Goal: Task Accomplishment & Management: Manage account settings

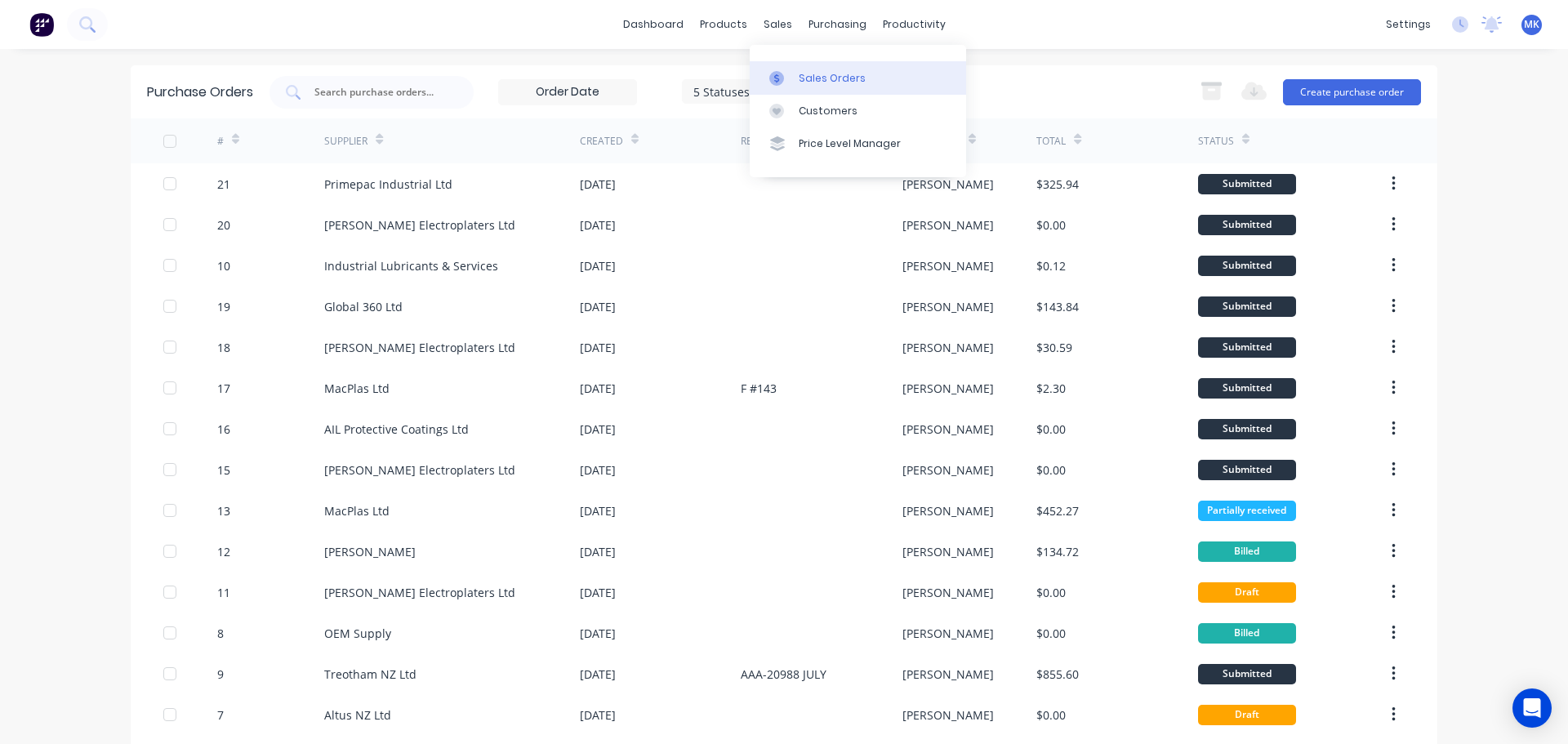
click at [809, 75] on div "Sales Orders" at bounding box center [833, 78] width 67 height 15
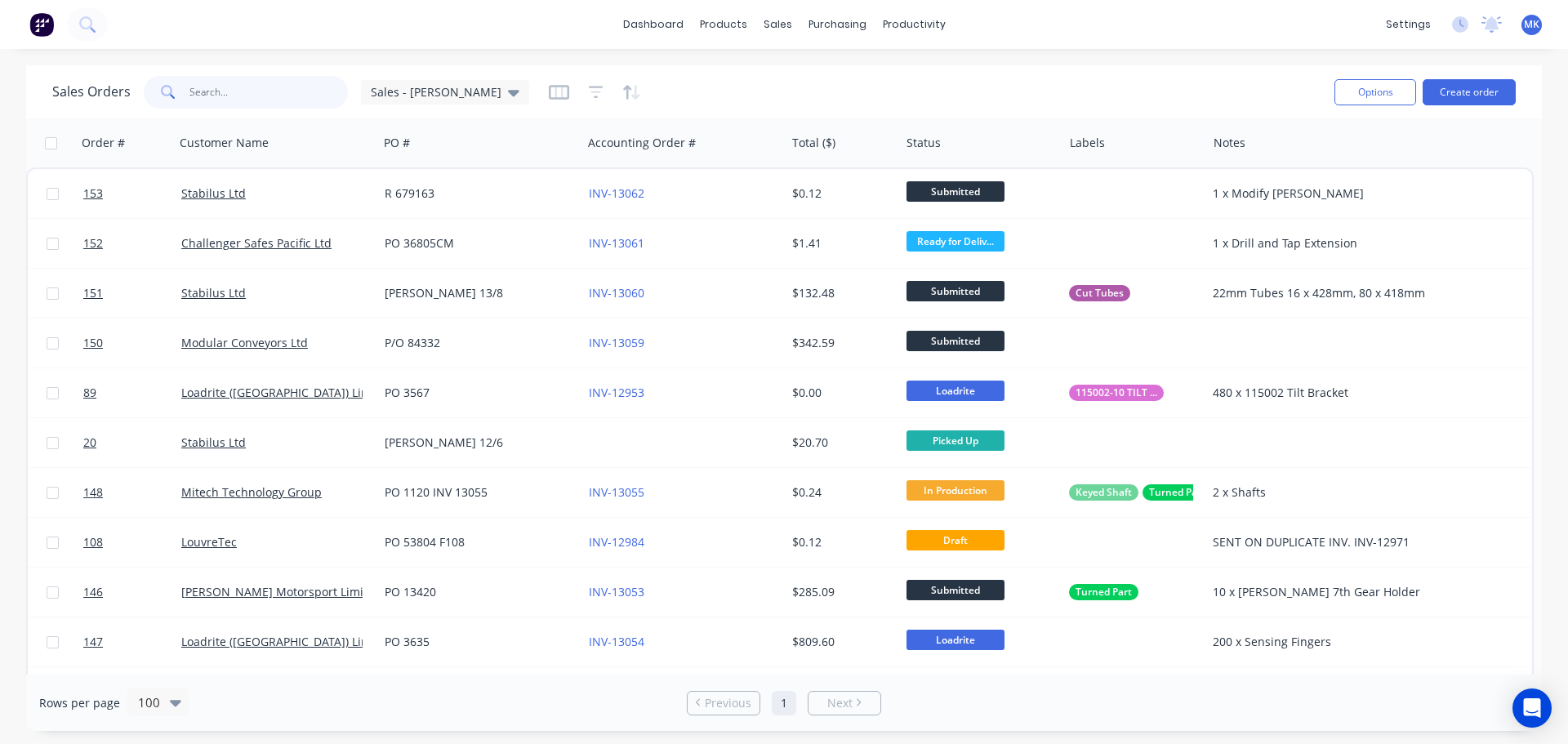
click at [208, 91] on input "text" at bounding box center [269, 91] width 159 height 32
type input "[PERSON_NAME]"
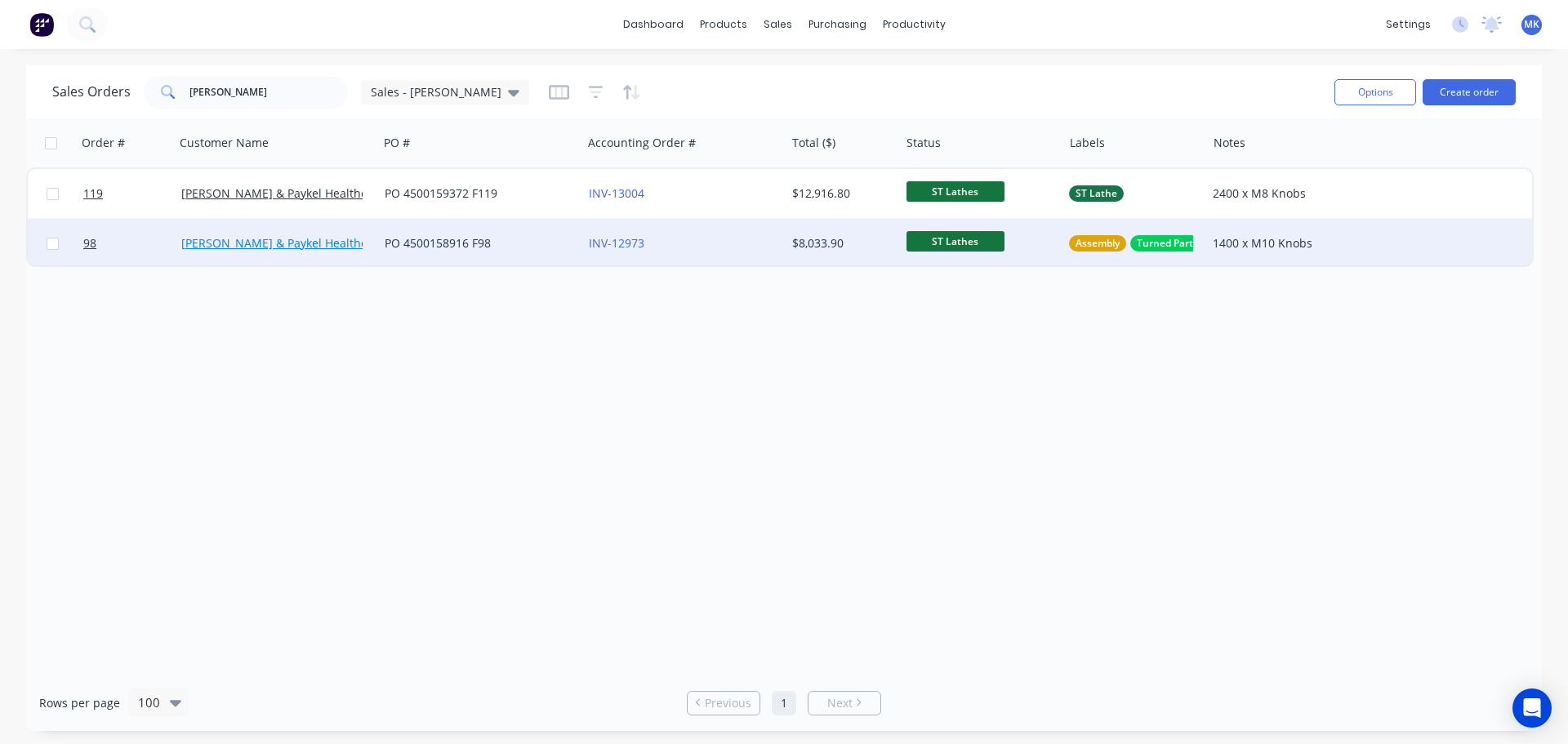
click at [268, 244] on link "[PERSON_NAME] & Paykel Healthcare" at bounding box center [282, 243] width 203 height 16
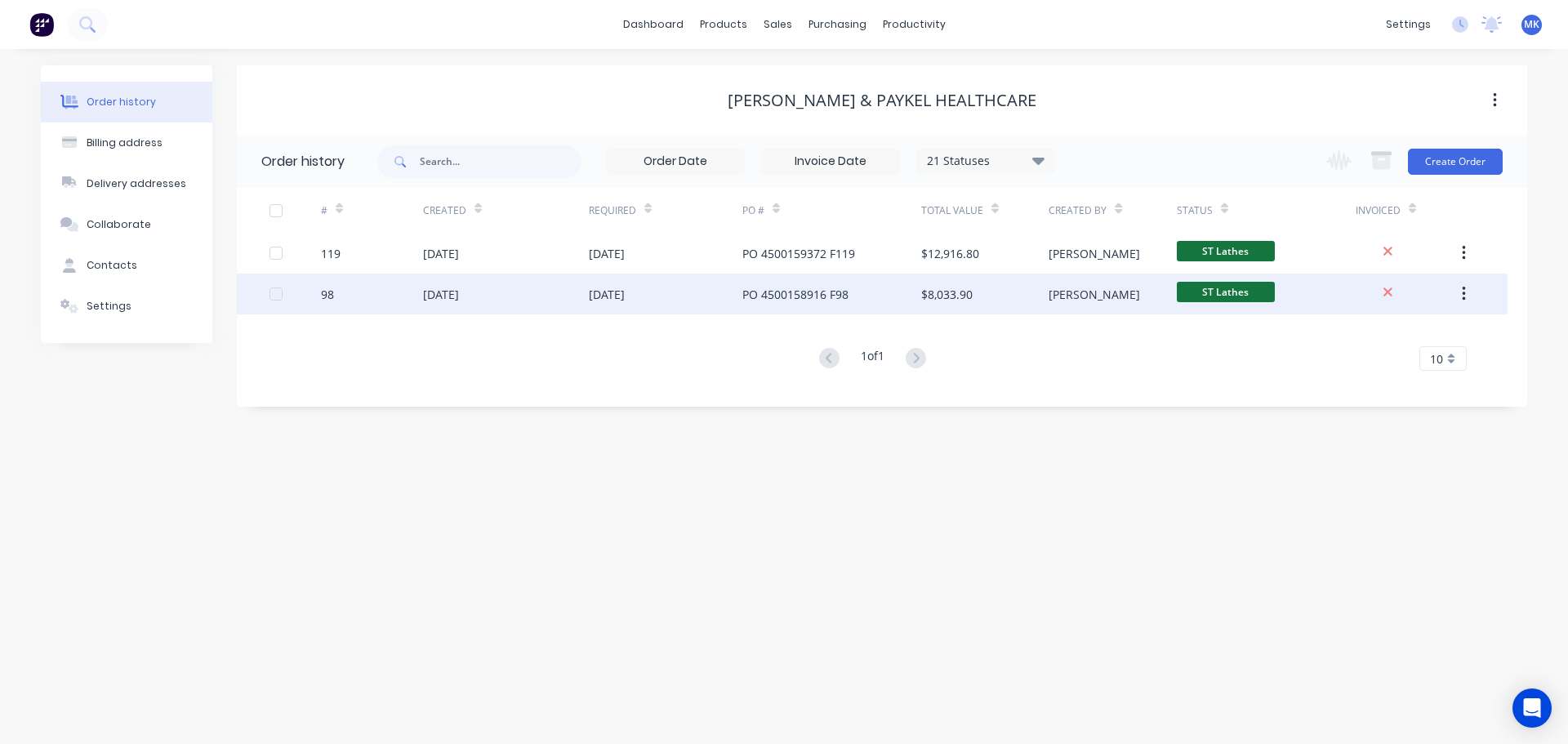
click at [625, 294] on div "[DATE]" at bounding box center [607, 294] width 36 height 17
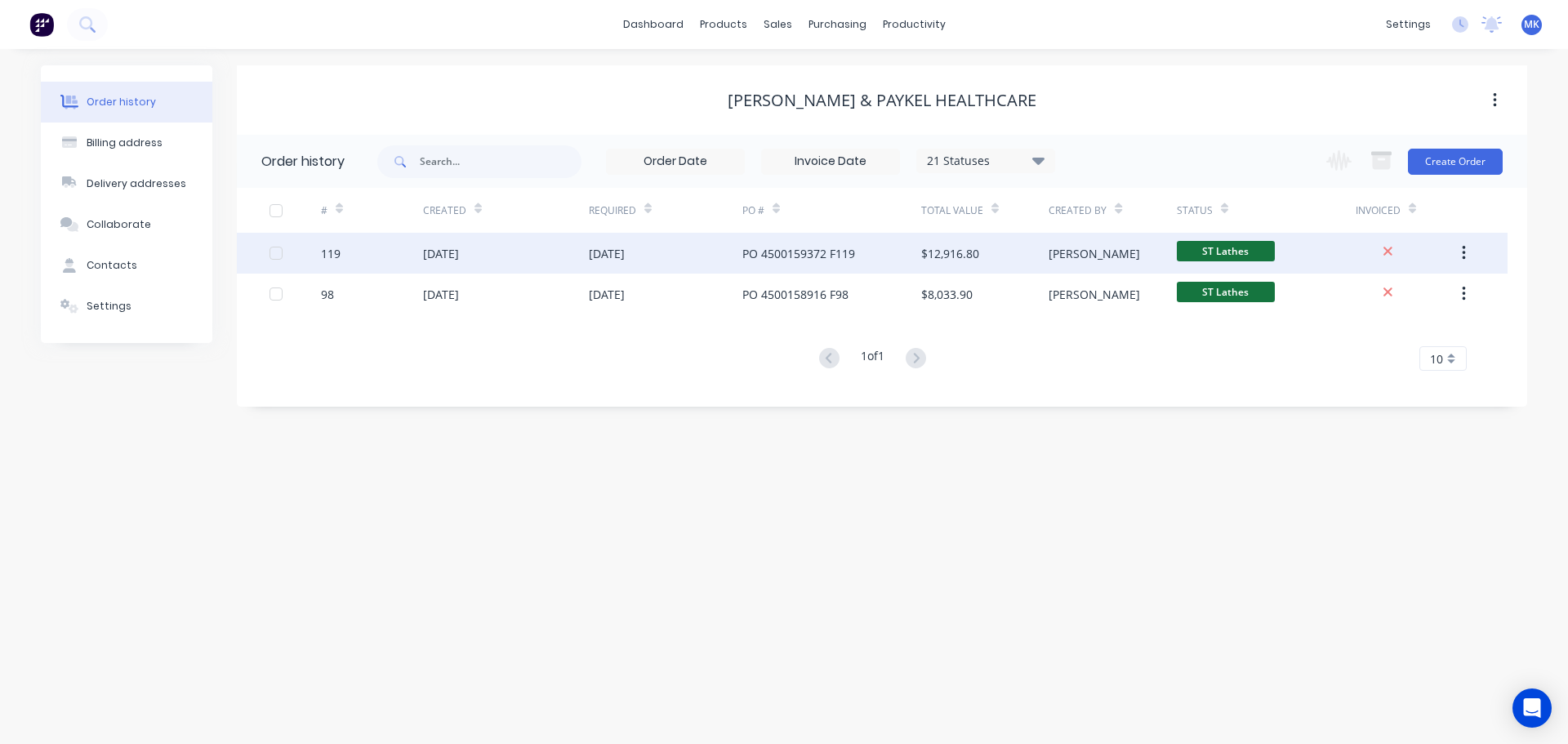
click at [447, 251] on div "[DATE]" at bounding box center [440, 253] width 36 height 17
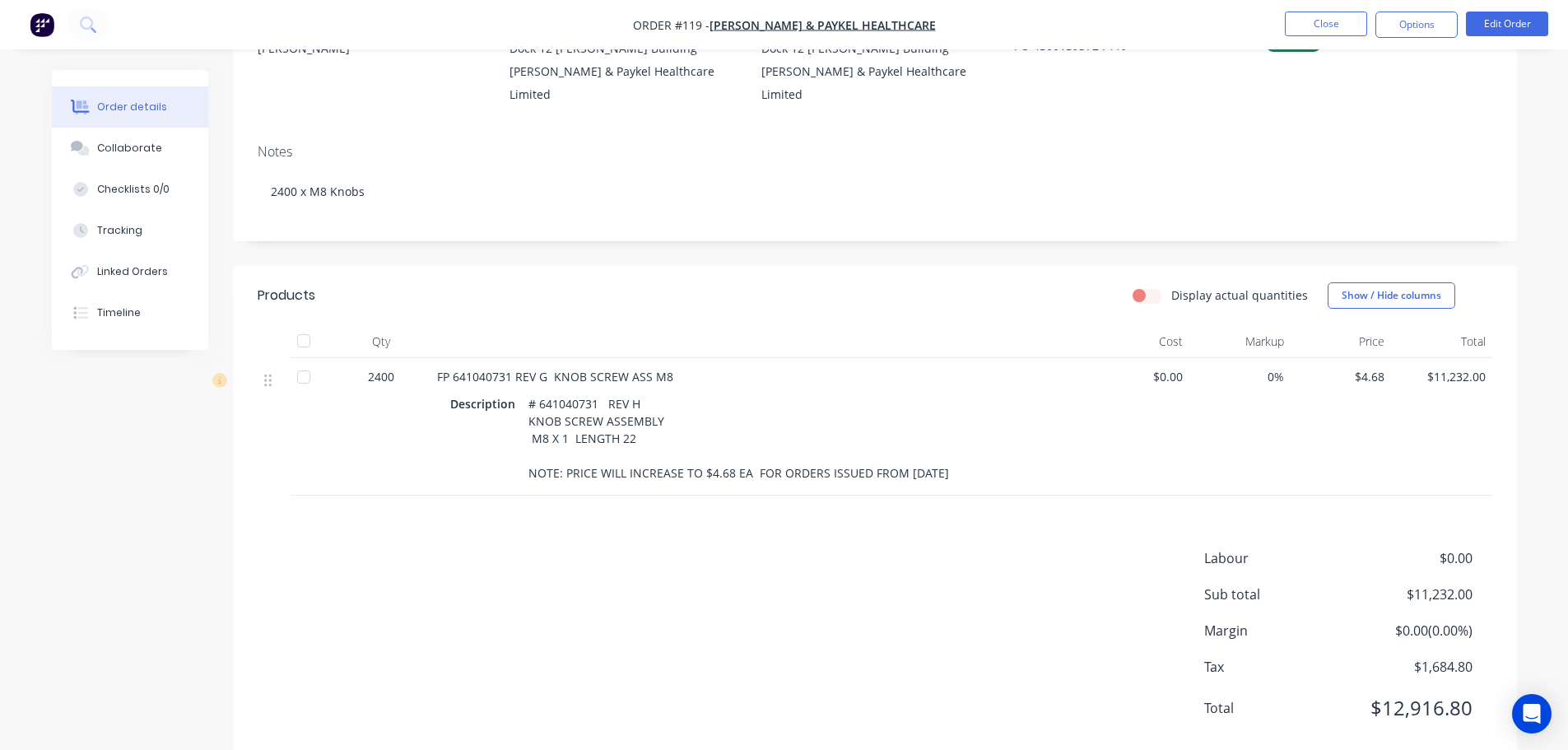
scroll to position [214, 0]
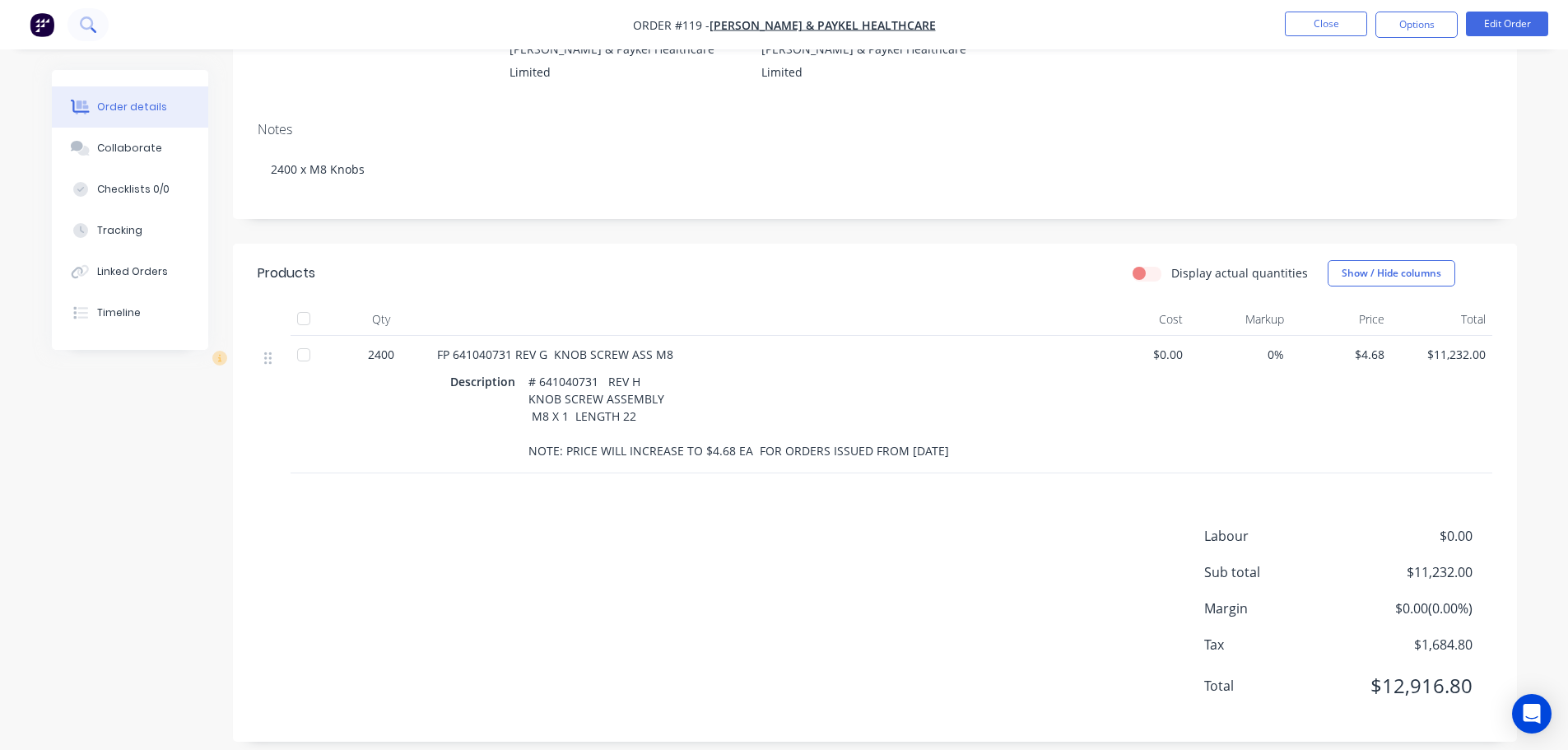
click at [92, 23] on icon at bounding box center [86, 23] width 13 height 13
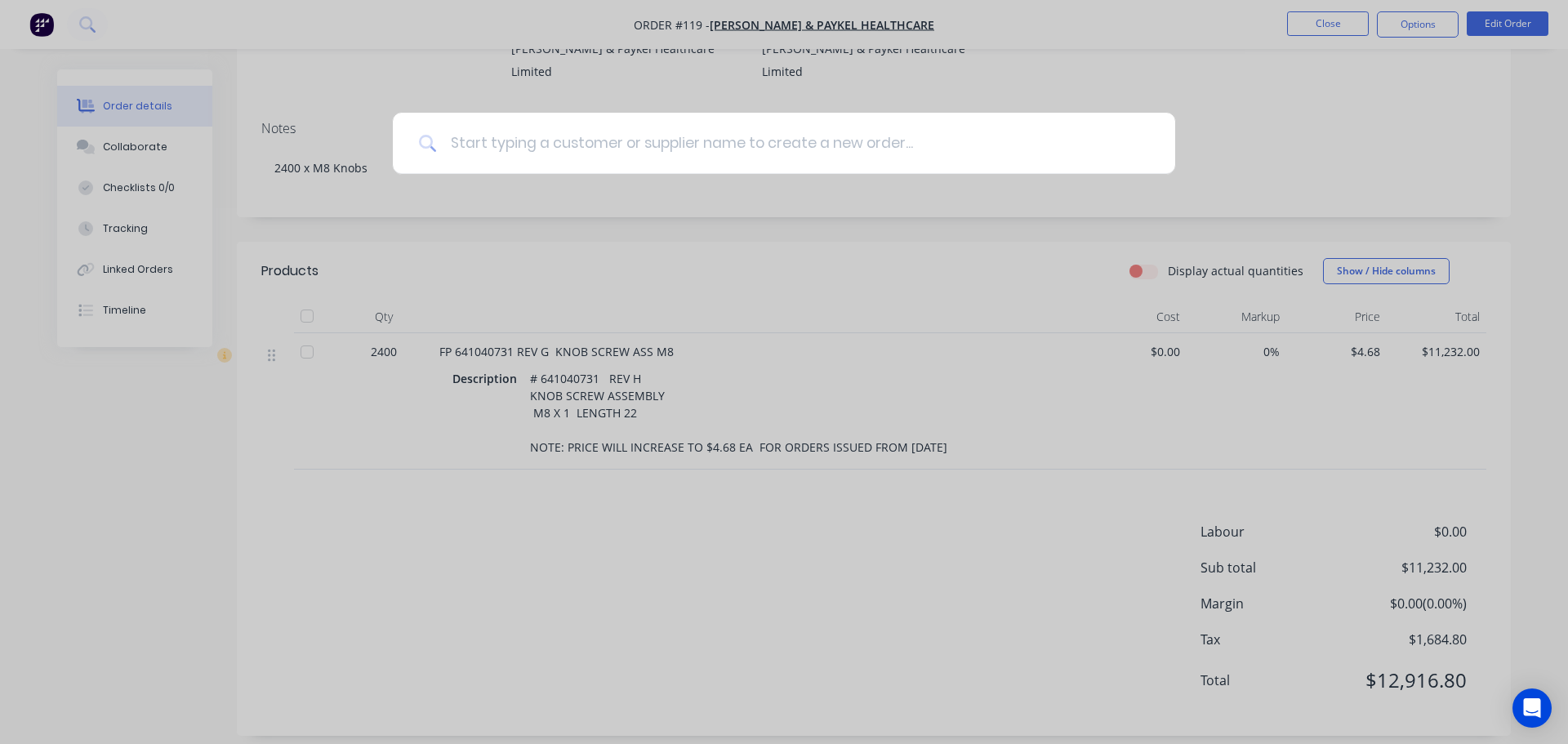
click at [492, 147] on input at bounding box center [793, 143] width 713 height 61
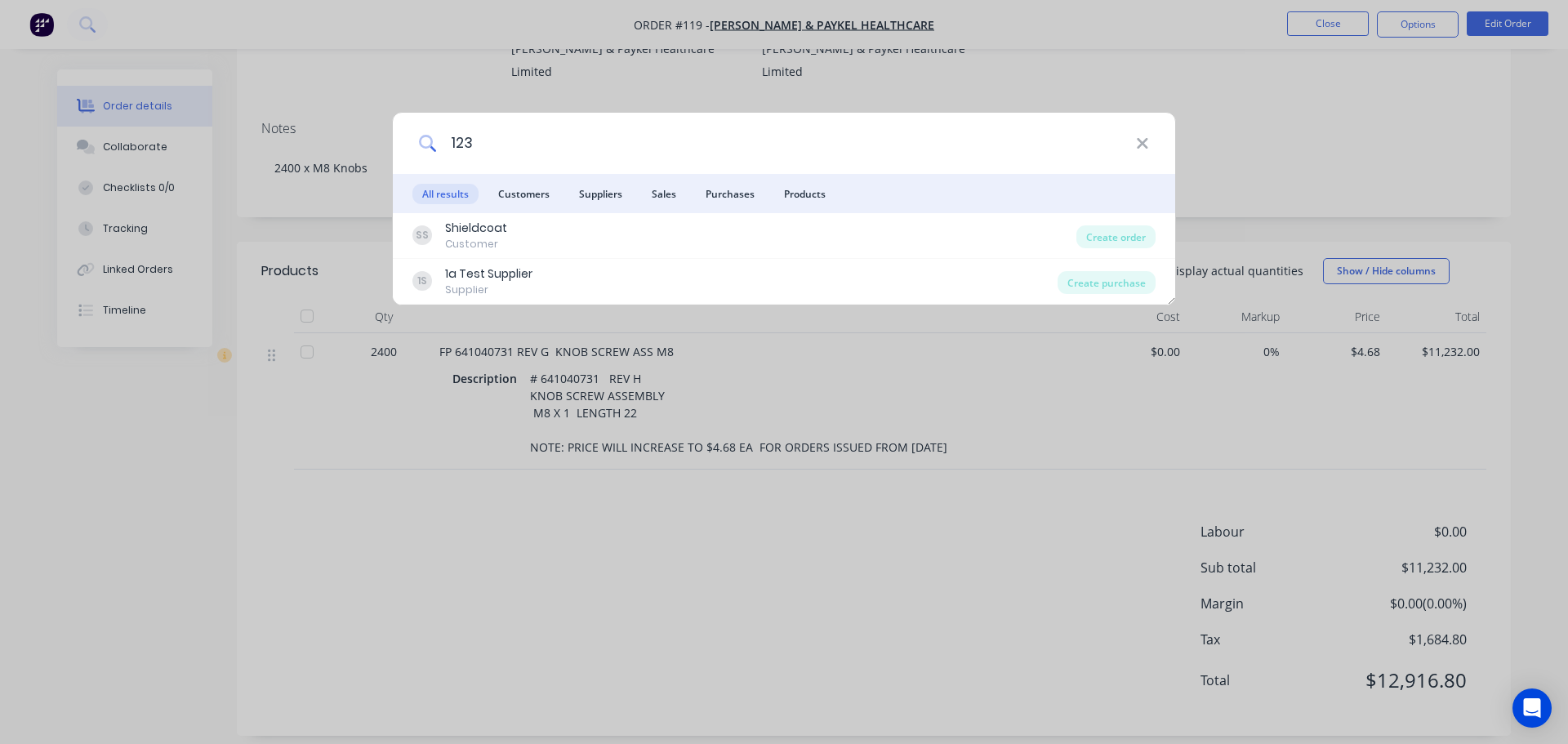
drag, startPoint x: 485, startPoint y: 144, endPoint x: 336, endPoint y: 135, distance: 149.3
click at [336, 135] on div "123 All results Customers Suppliers Sales Purchases Products SS Shieldcoat Cust…" at bounding box center [784, 372] width 1568 height 744
type input "152"
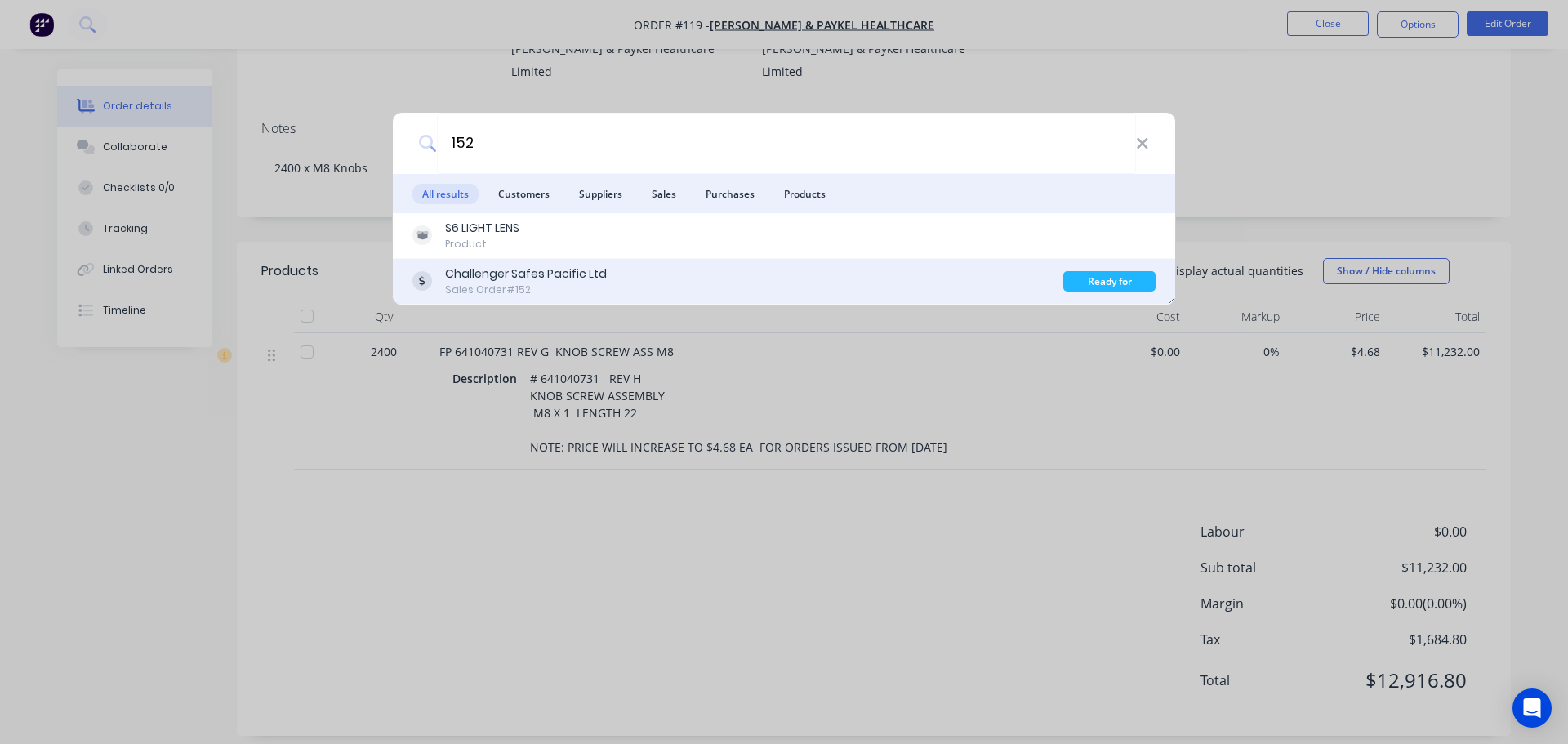
click at [587, 274] on div "Challenger Safes Pacific Ltd" at bounding box center [526, 273] width 162 height 17
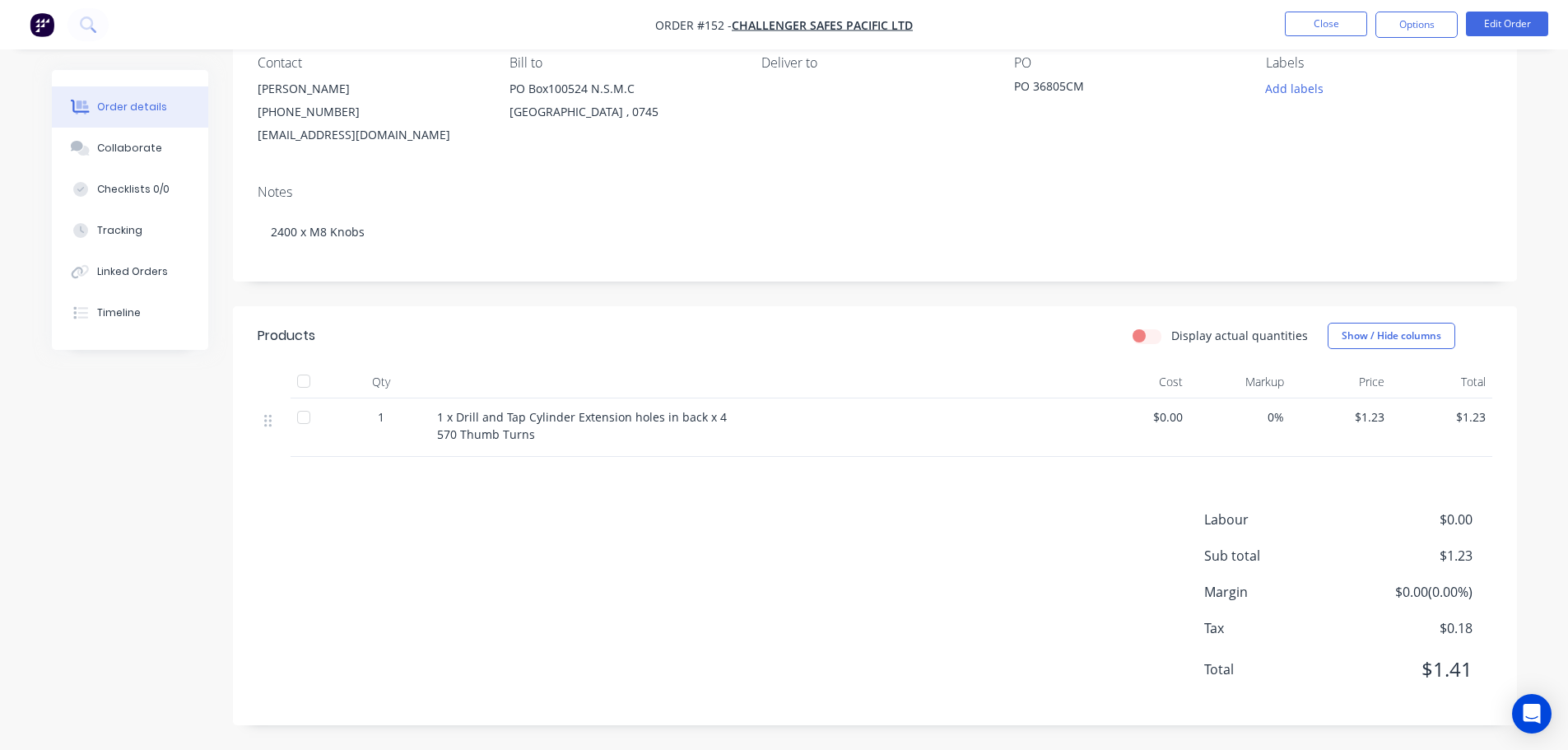
scroll to position [152, 0]
click at [1498, 29] on button "Edit Order" at bounding box center [1507, 24] width 82 height 25
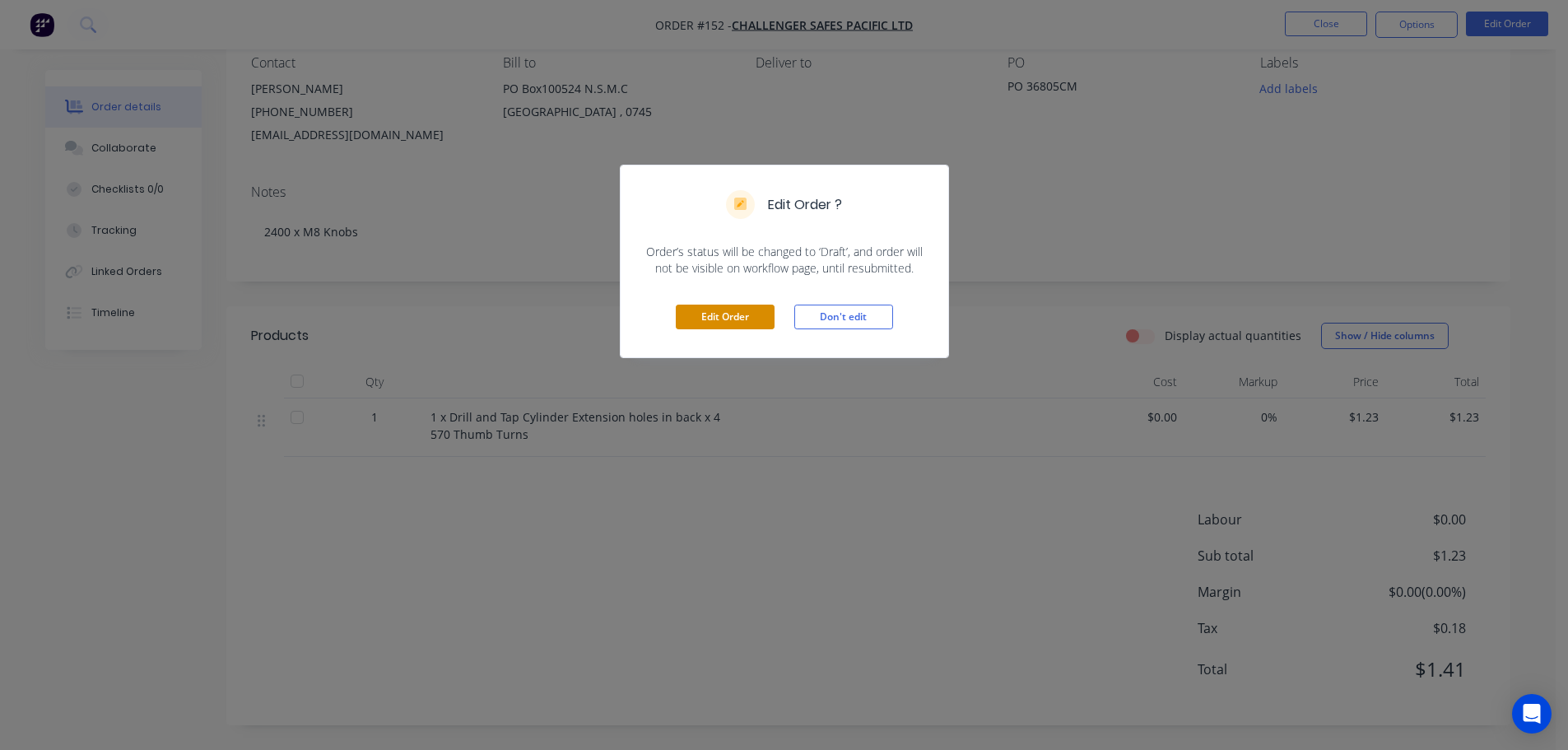
click at [722, 316] on button "Edit Order" at bounding box center [725, 316] width 99 height 25
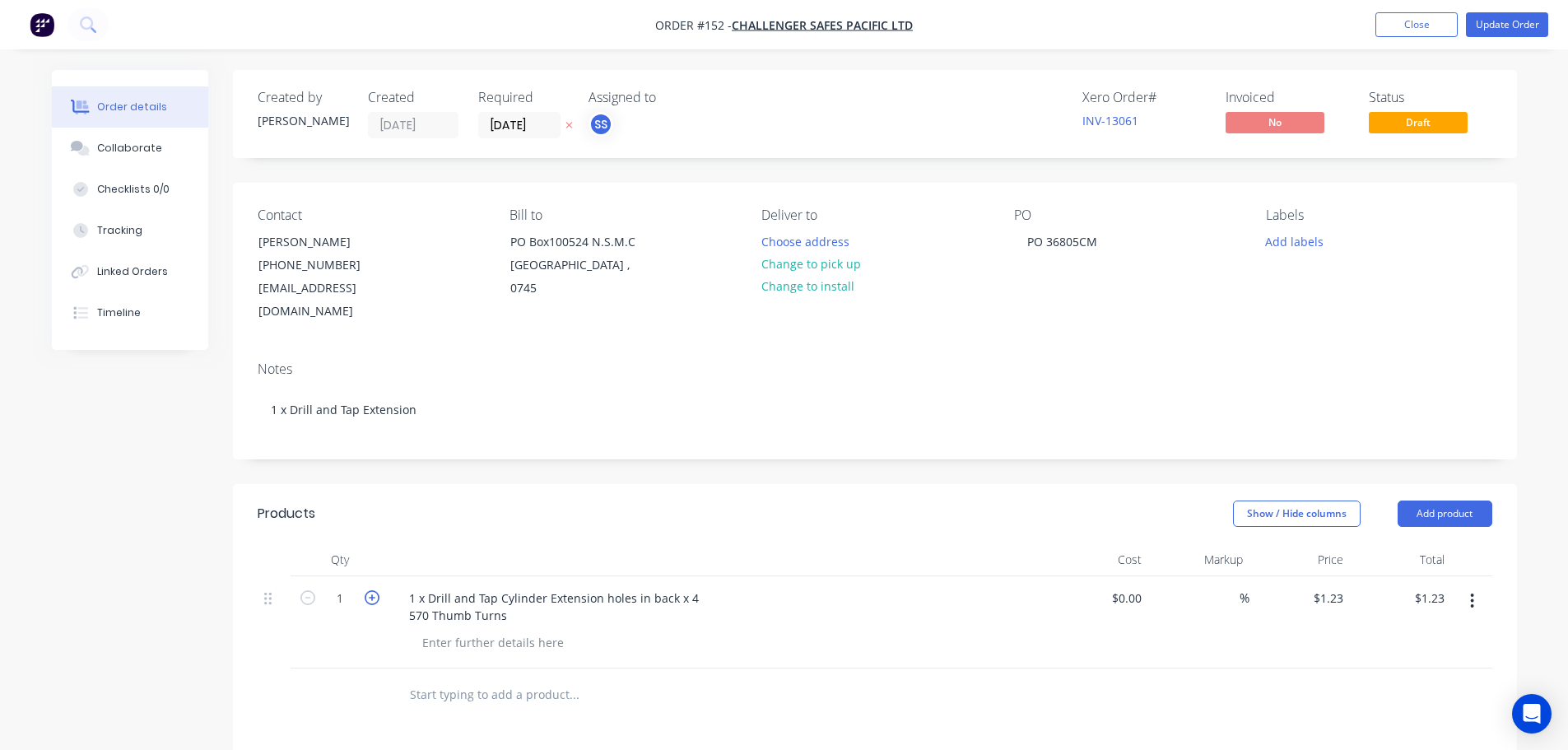
click at [367, 590] on icon "button" at bounding box center [371, 597] width 15 height 15
type input "2"
type input "$2.46"
click at [367, 590] on icon "button" at bounding box center [371, 597] width 15 height 15
type input "3"
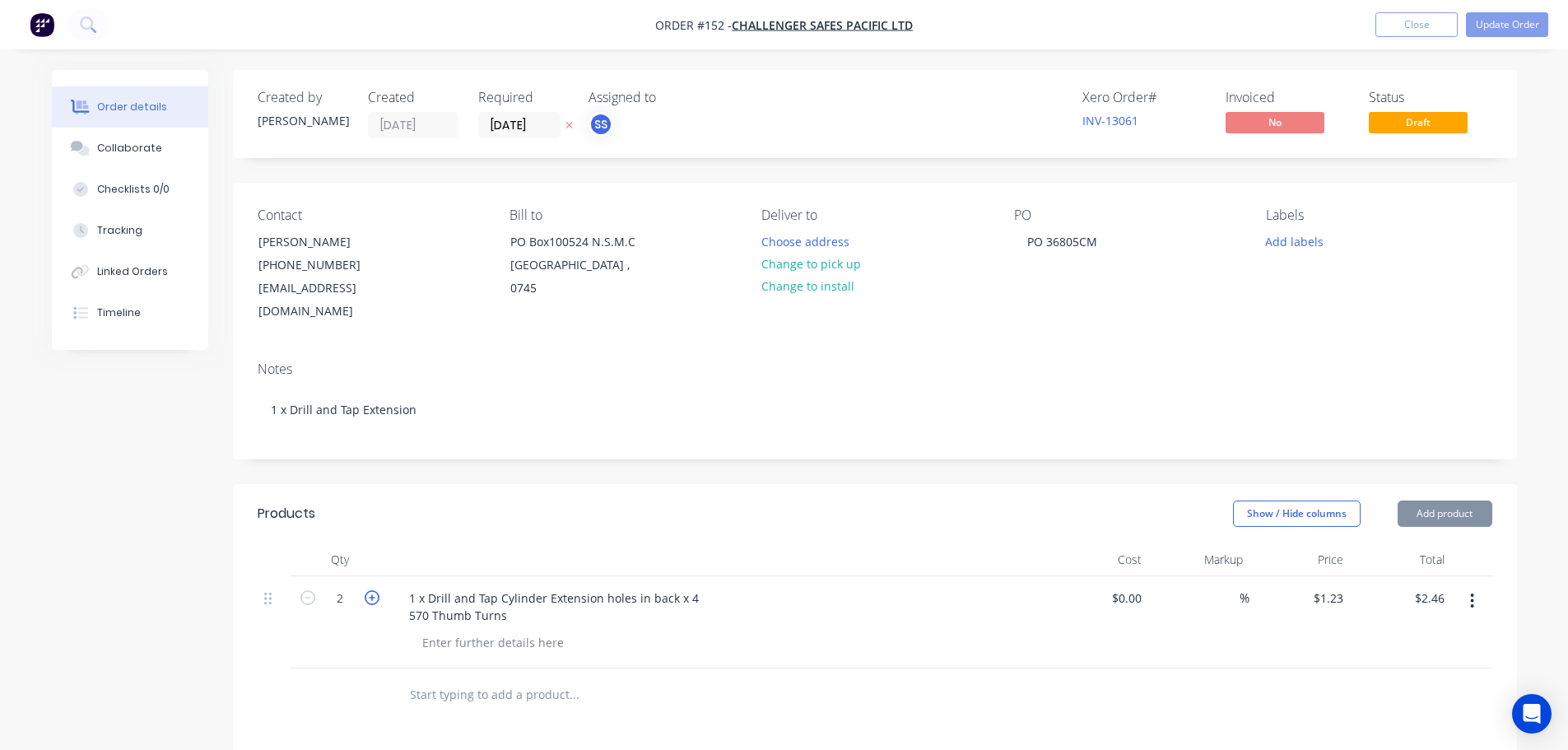
type input "$3.69"
click at [367, 590] on icon "button" at bounding box center [371, 597] width 15 height 15
type input "4"
type input "$4.92"
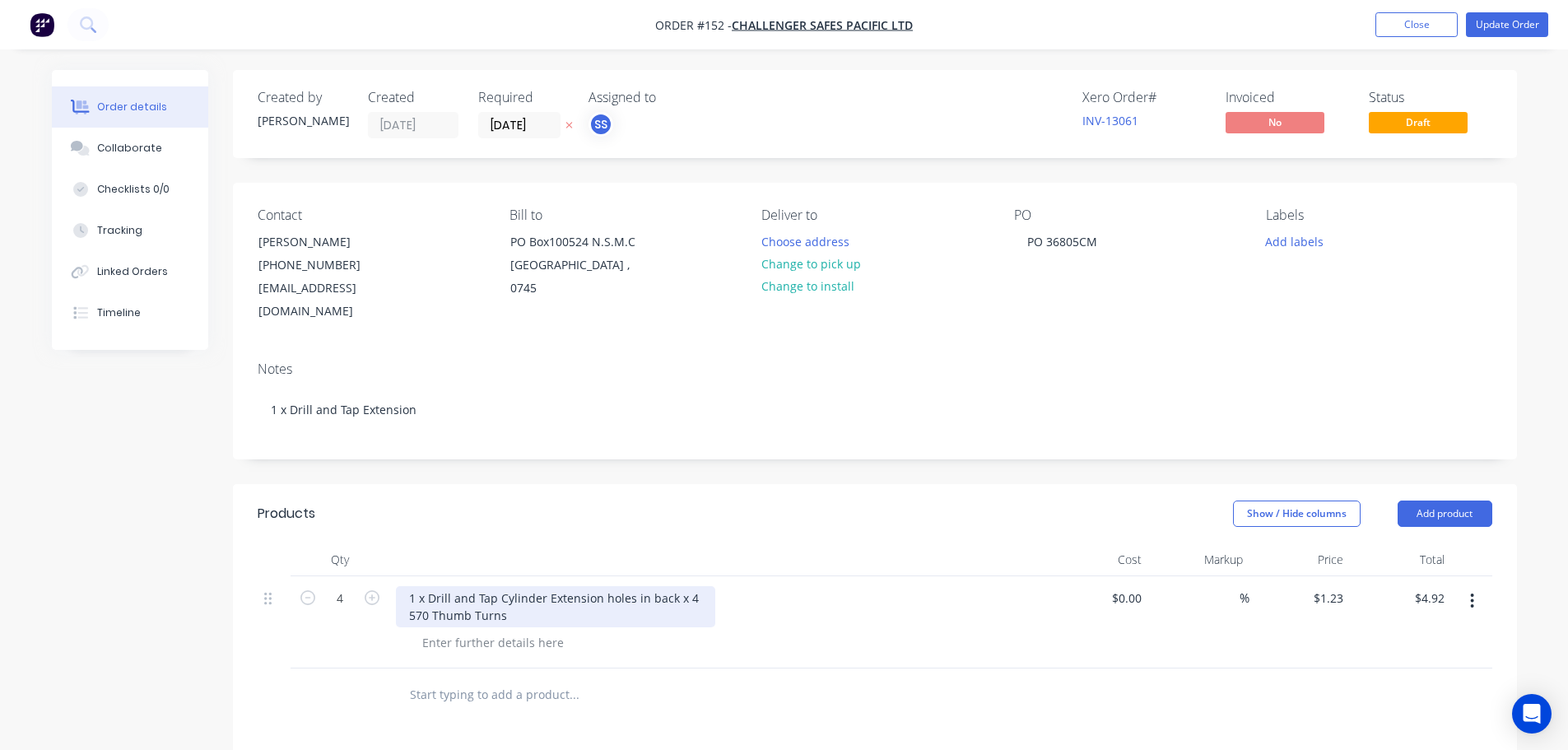
click at [407, 587] on div "1 x Drill and Tap Cylinder Extension holes in back x 4 570 Thumb Turns" at bounding box center [556, 607] width 319 height 42
drag, startPoint x: 428, startPoint y: 574, endPoint x: 406, endPoint y: 575, distance: 22.0
click at [406, 587] on div "1 x Drill and Tap Cylinder Extension holes in back x 4 570 Thumb Turns" at bounding box center [556, 607] width 319 height 42
click at [835, 543] on div at bounding box center [718, 559] width 659 height 33
click at [1324, 587] on input "1.23" at bounding box center [1334, 598] width 32 height 24
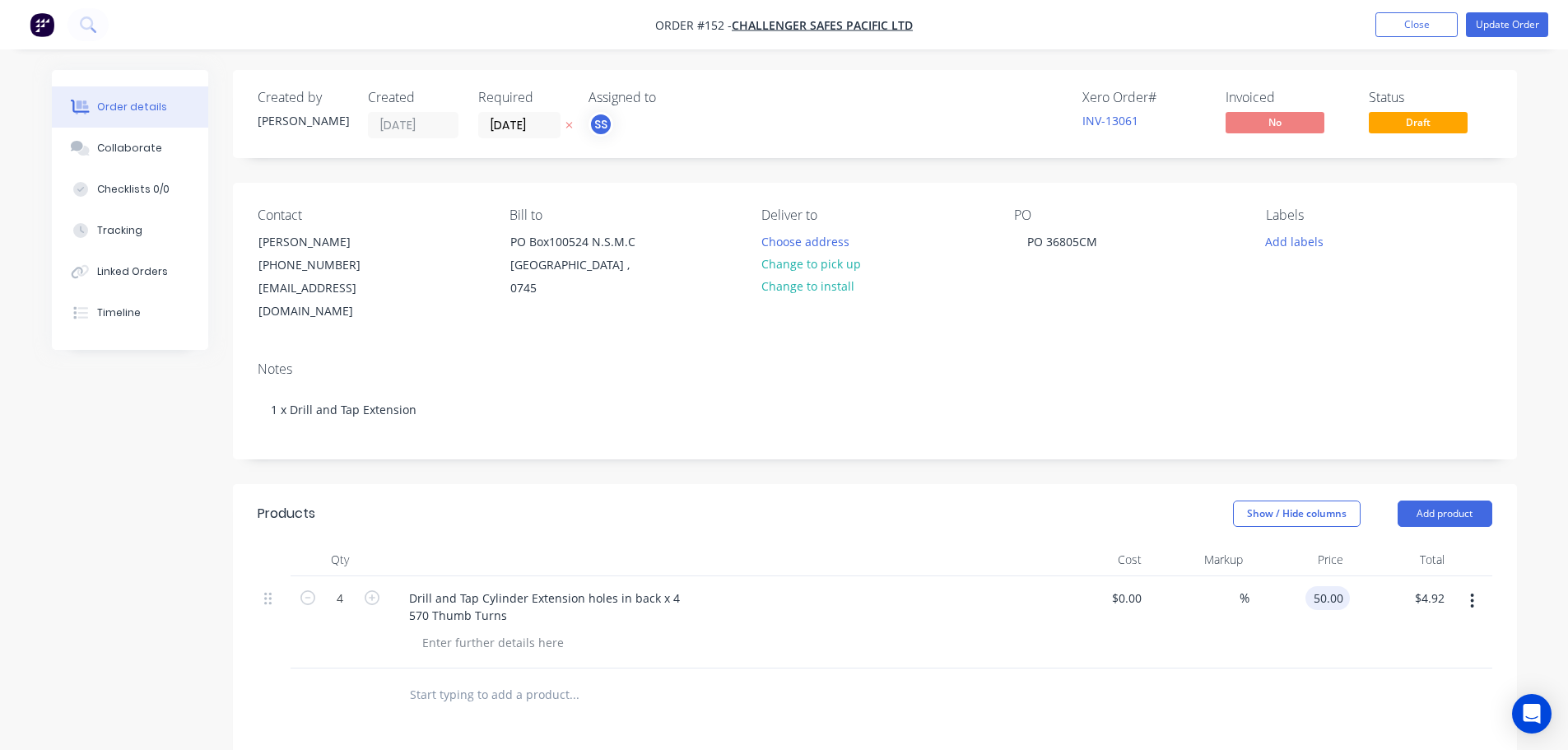
type input "$50.00"
type input "$200.00"
drag, startPoint x: 1327, startPoint y: 603, endPoint x: 1310, endPoint y: 614, distance: 20.2
click at [1321, 608] on div "$50.00 50.00" at bounding box center [1300, 622] width 101 height 92
click at [1506, 27] on button "Update Order" at bounding box center [1507, 24] width 82 height 25
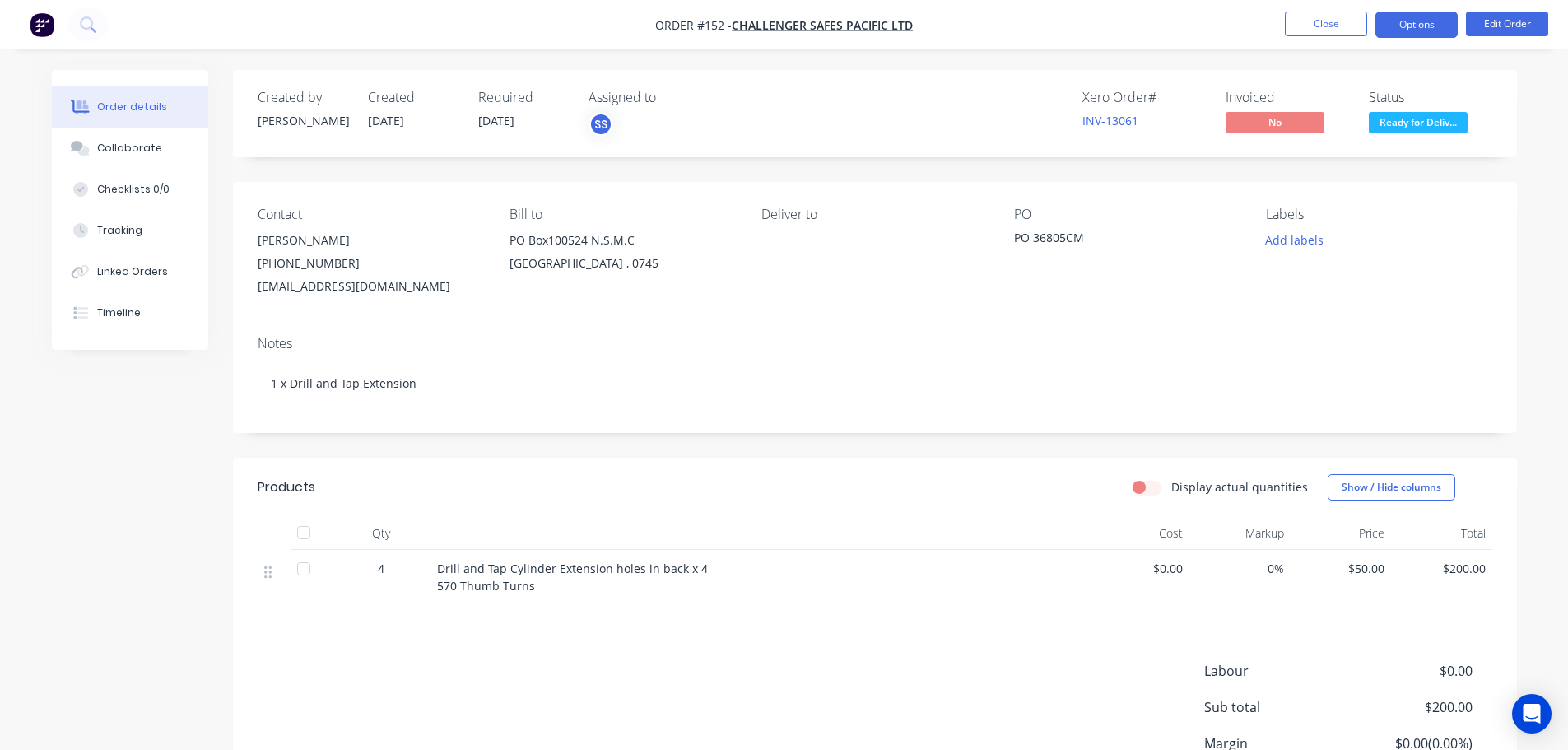
click at [1409, 33] on button "Options" at bounding box center [1416, 25] width 82 height 27
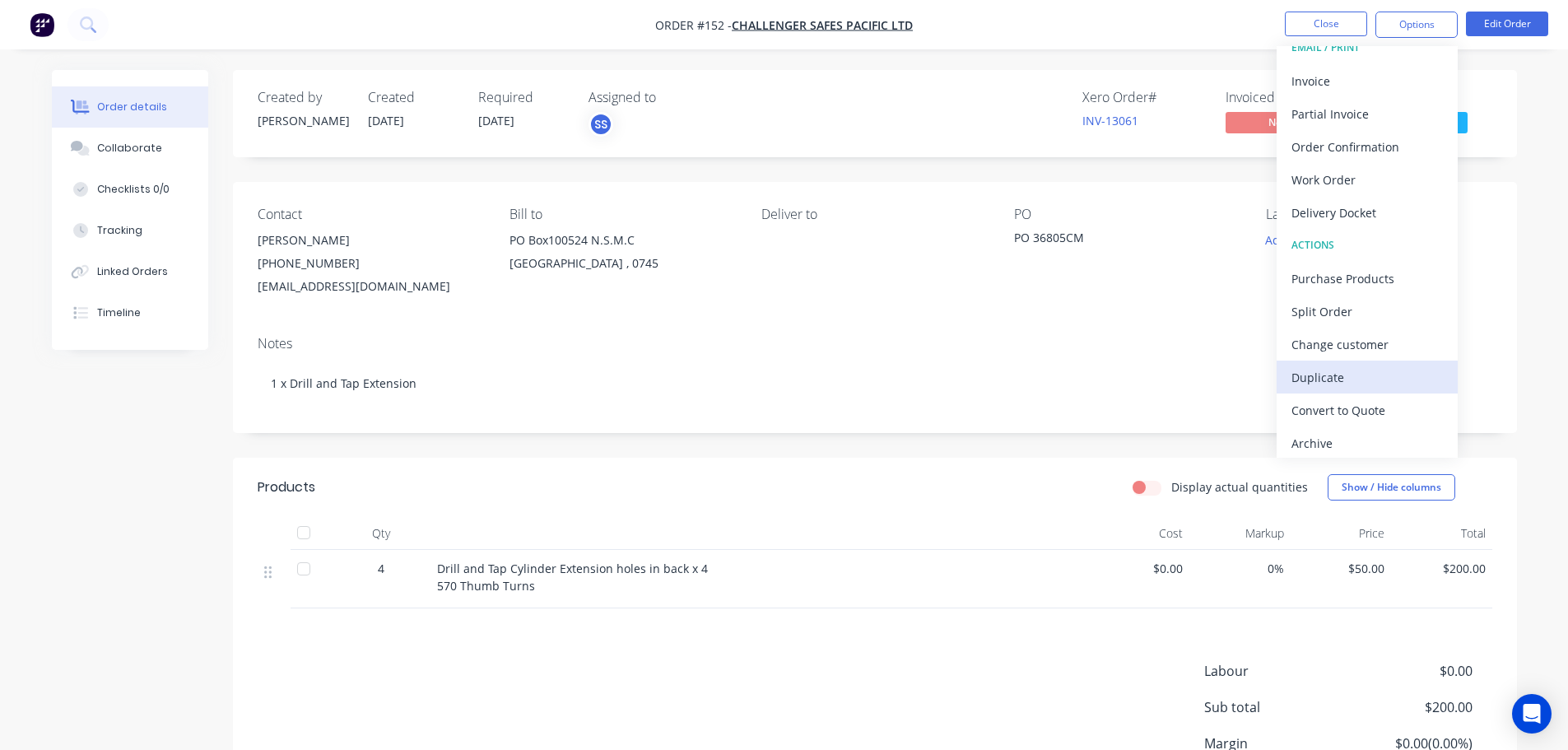
scroll to position [25, 0]
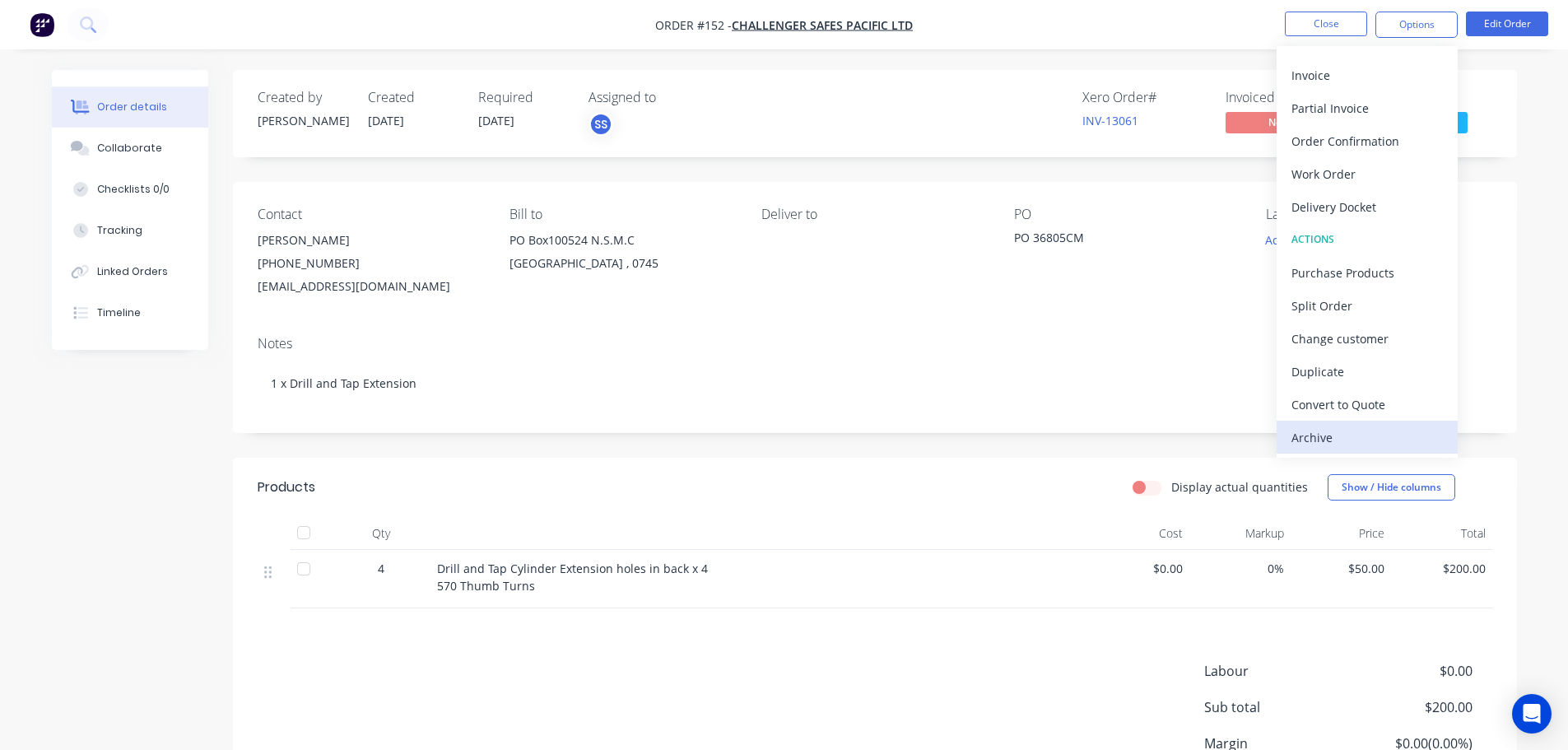
click at [1331, 431] on div "Archive" at bounding box center [1367, 438] width 152 height 24
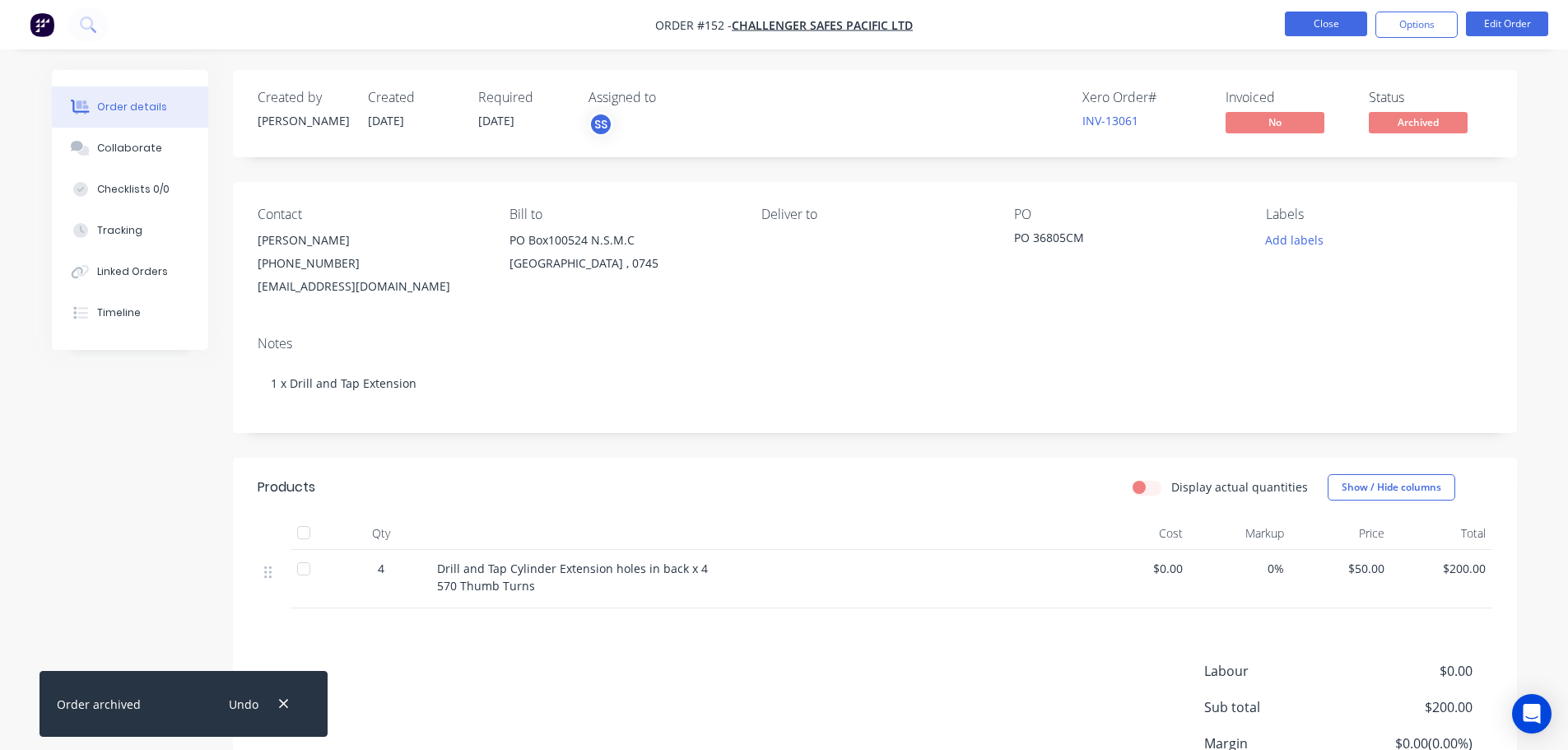
click at [1322, 24] on button "Close" at bounding box center [1325, 24] width 82 height 25
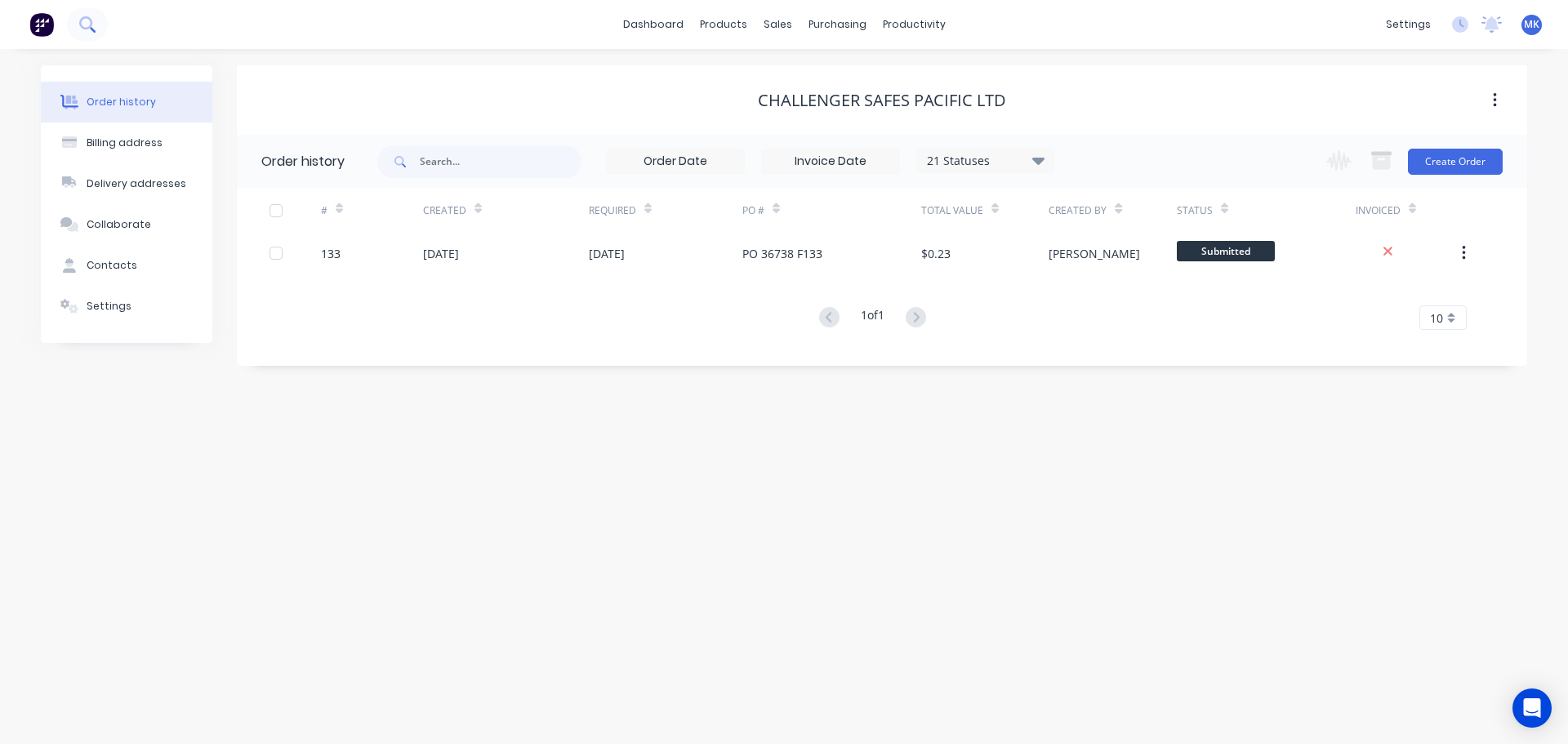
click at [90, 28] on icon at bounding box center [87, 25] width 16 height 16
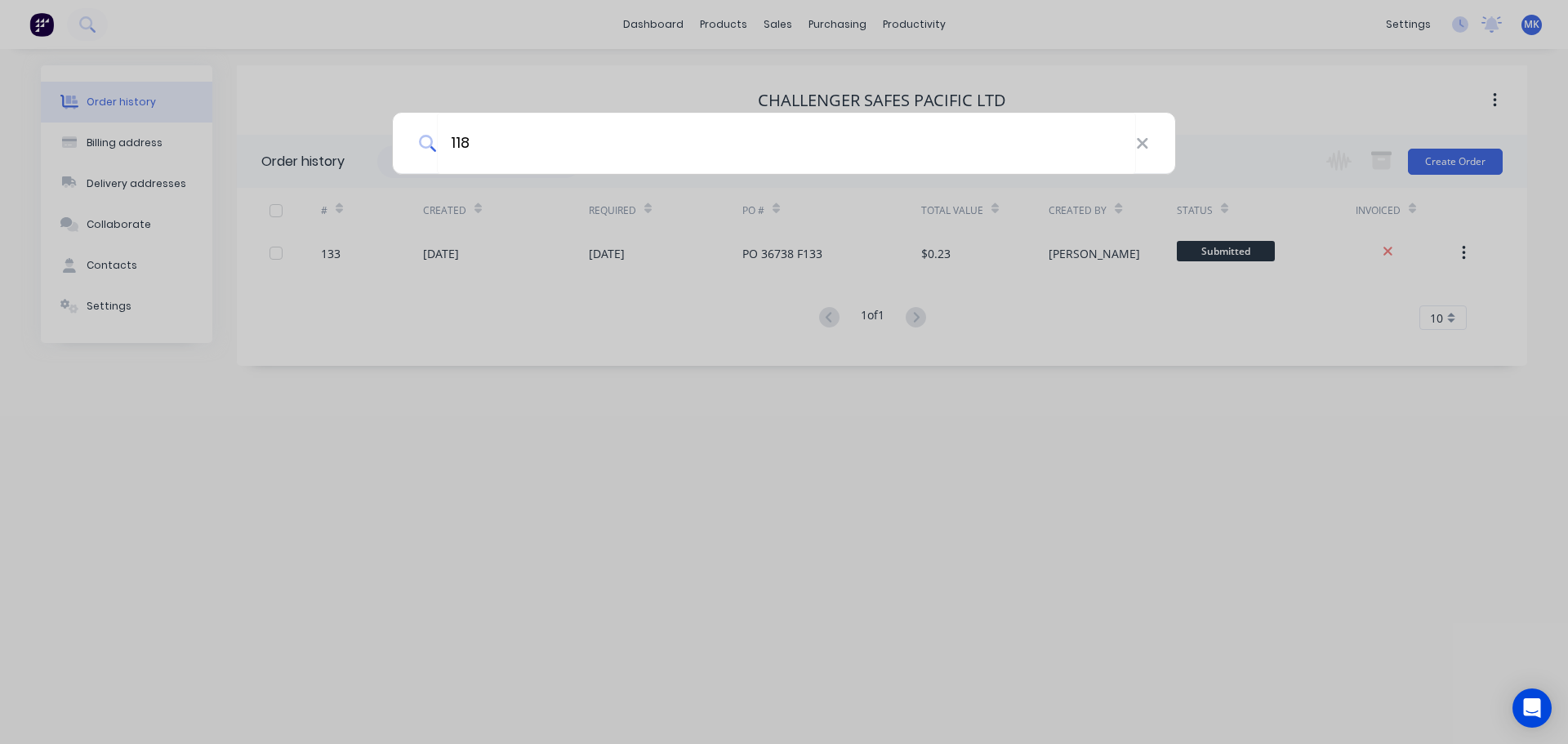
type input "118"
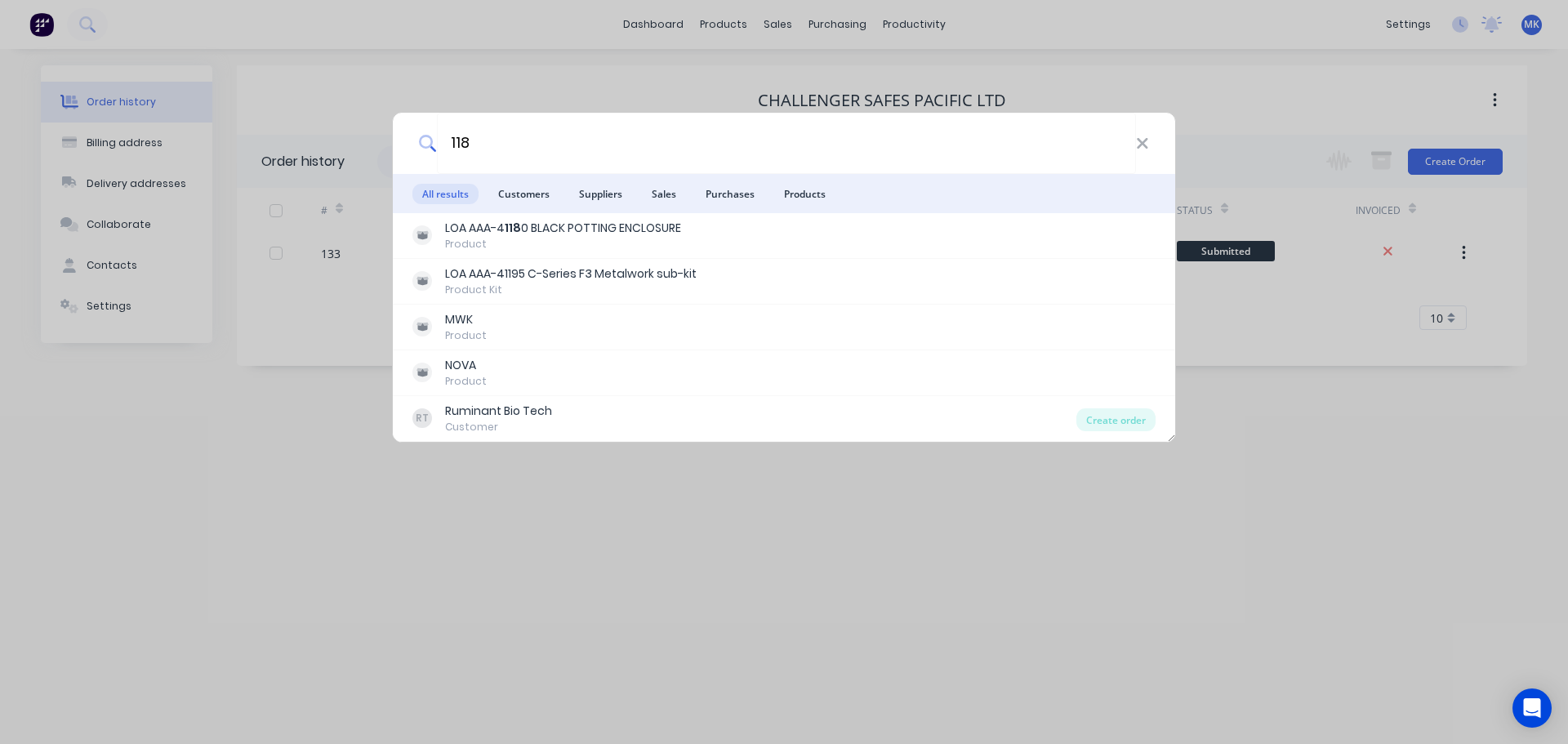
click at [476, 505] on div "118 All results Customers Suppliers Sales Purchases Products LOA AAA-4 118 0 BL…" at bounding box center [784, 372] width 1568 height 744
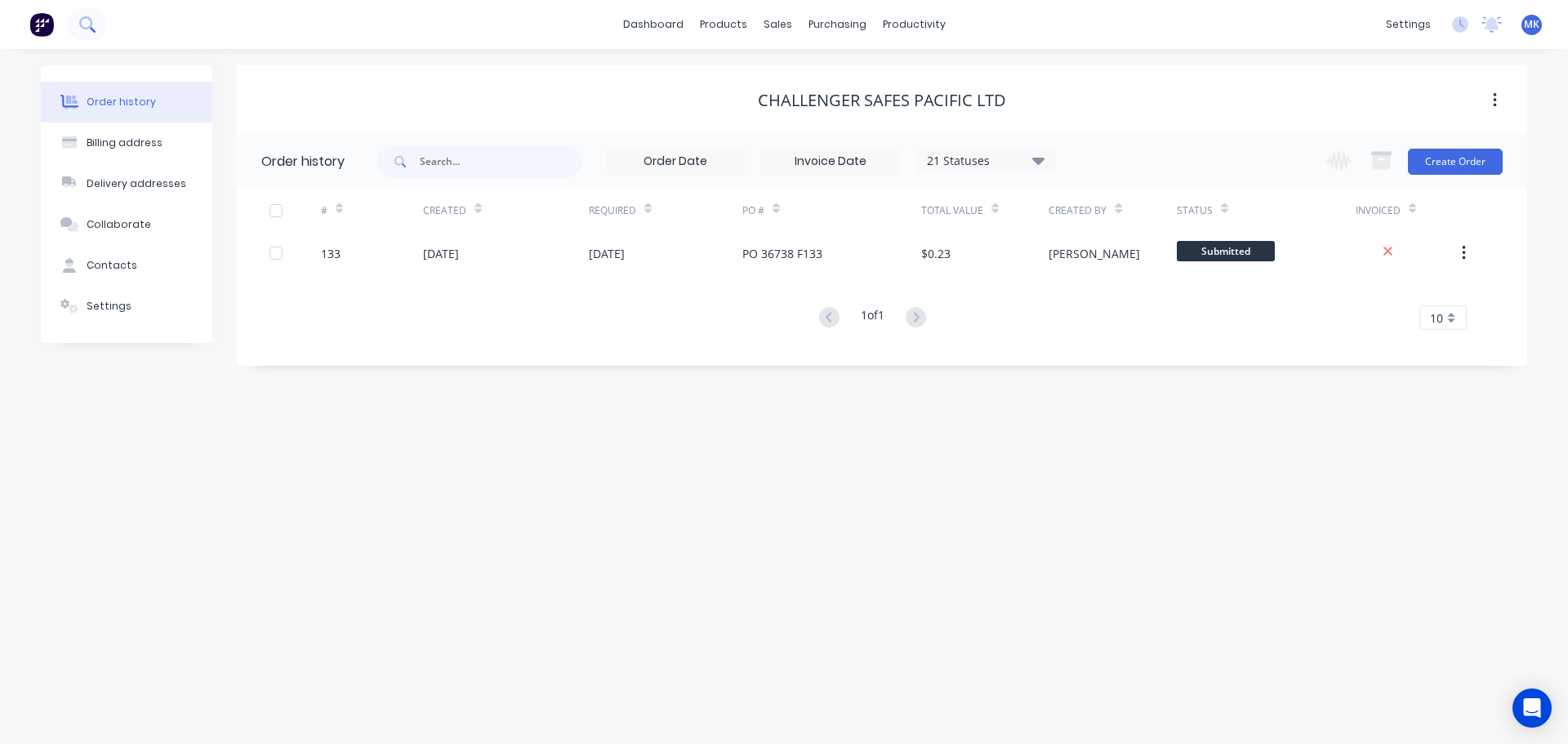
click at [90, 27] on icon at bounding box center [86, 23] width 13 height 13
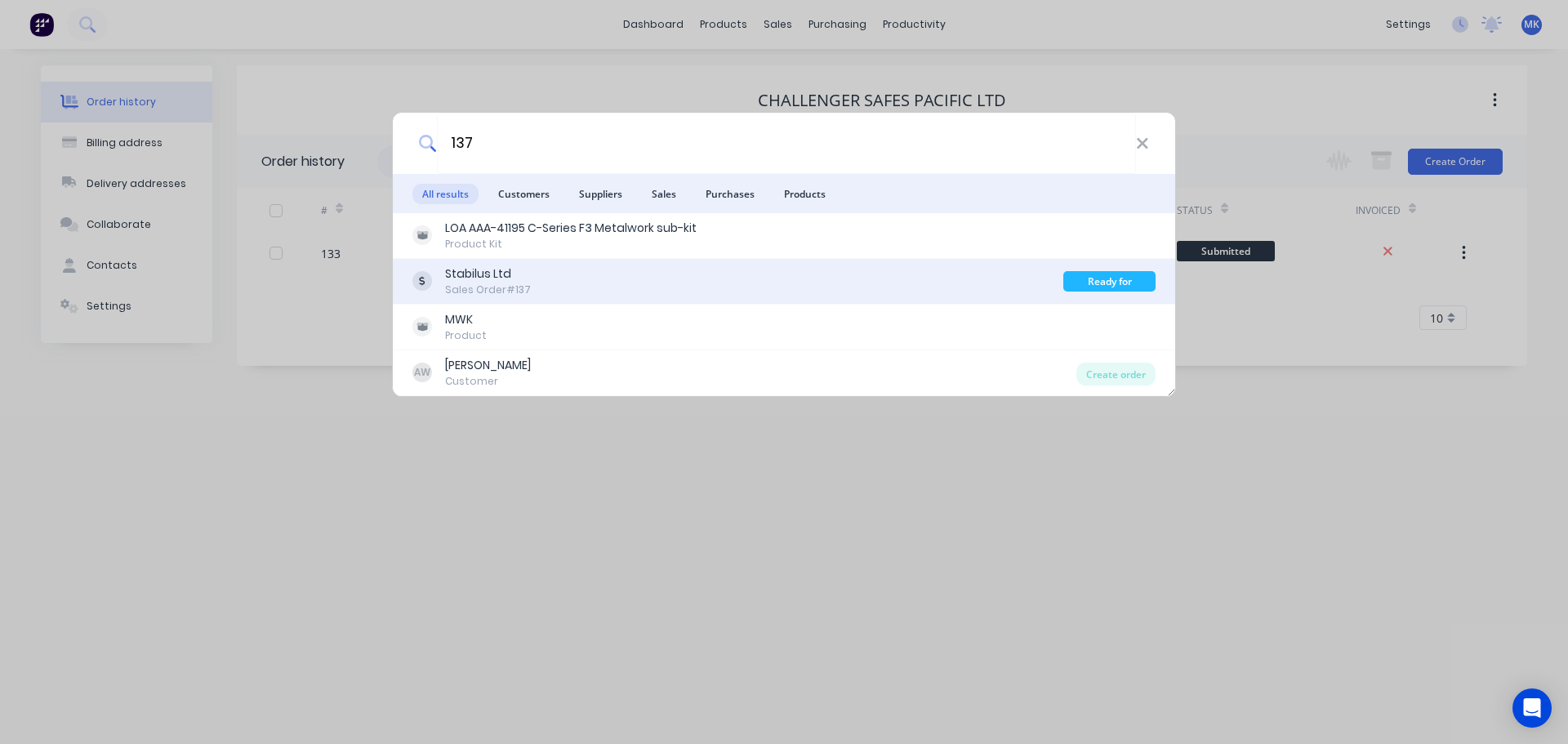
type input "137"
click at [529, 287] on div "Stabilus Ltd Sales Order #137" at bounding box center [738, 281] width 651 height 31
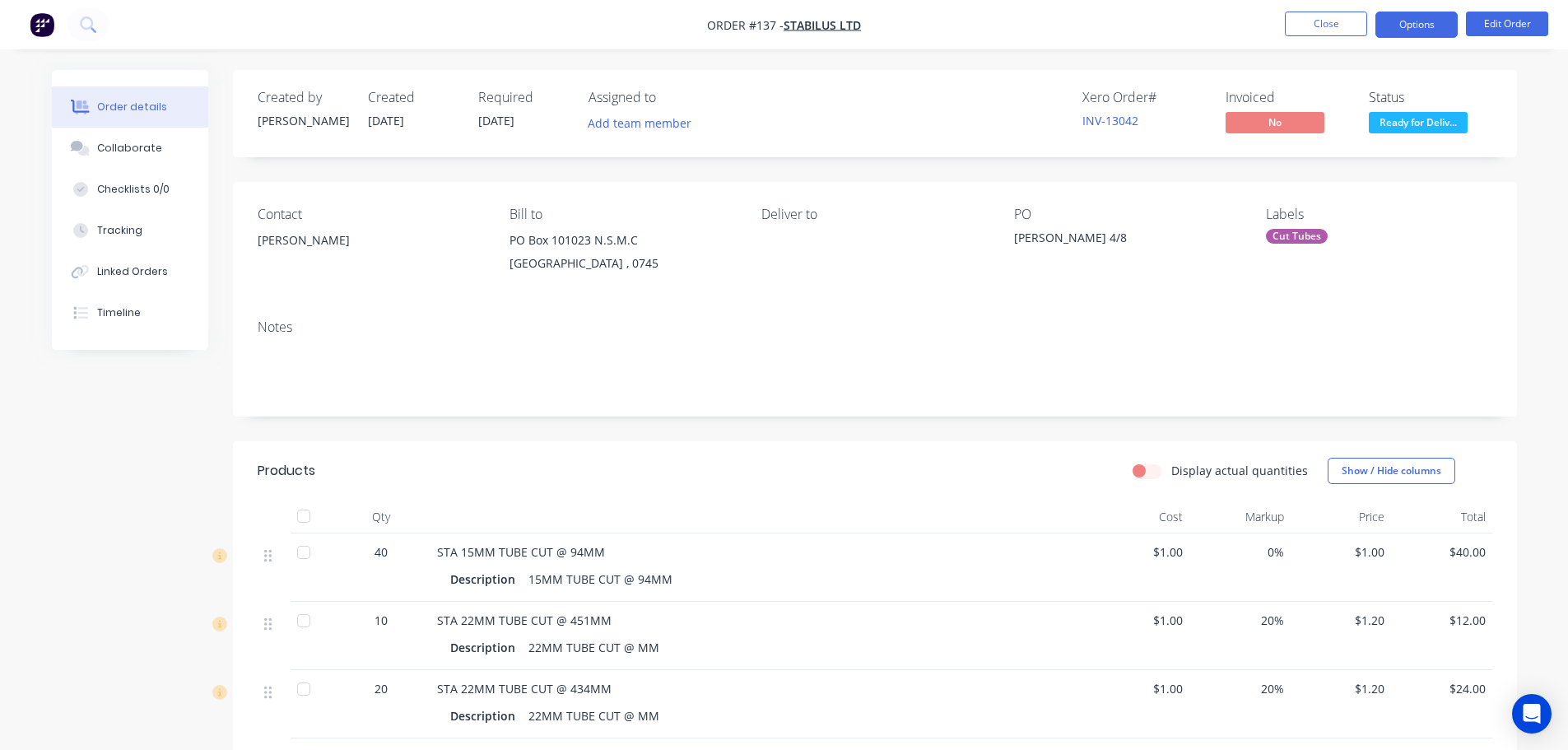
click at [1415, 26] on button "Options" at bounding box center [1416, 25] width 82 height 27
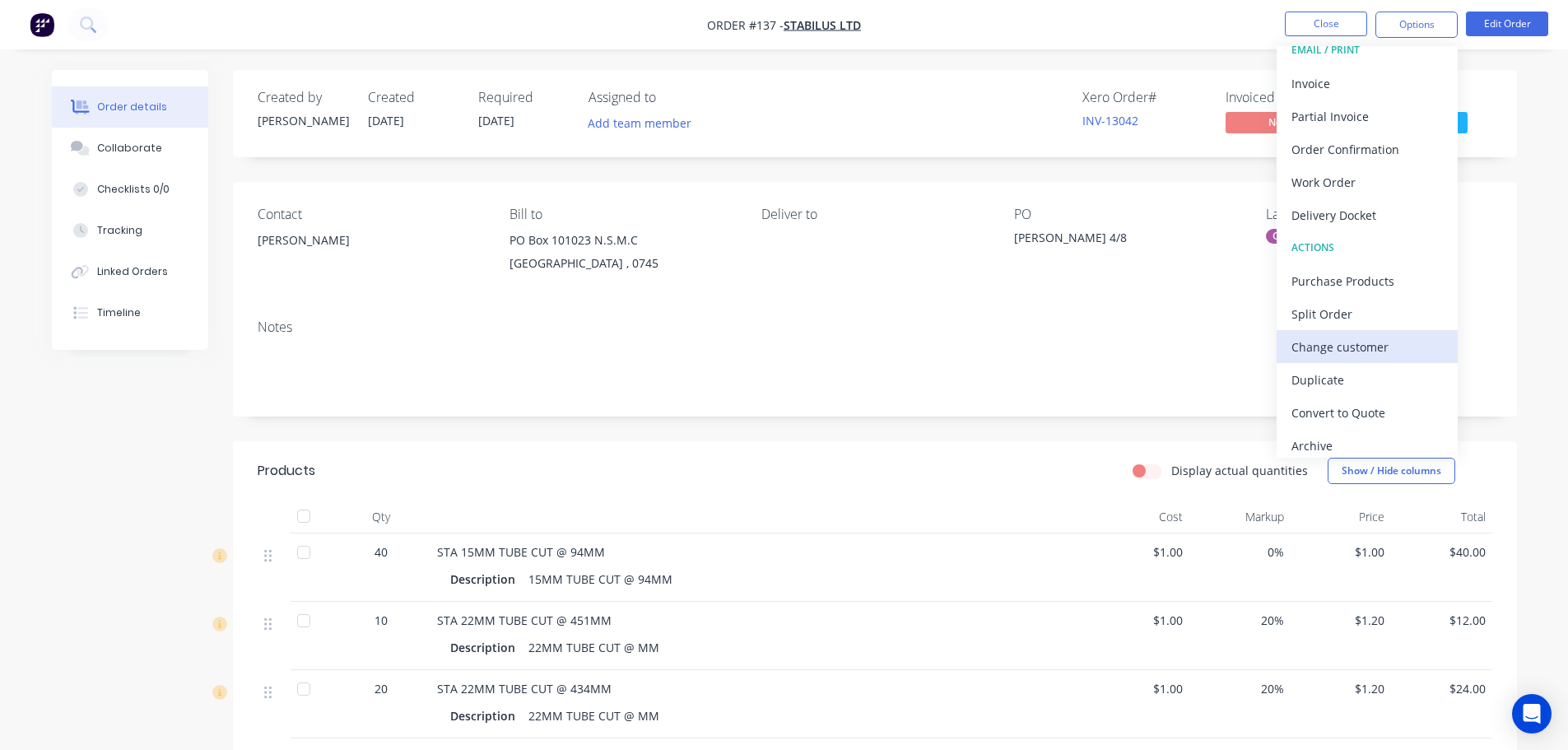
scroll to position [25, 0]
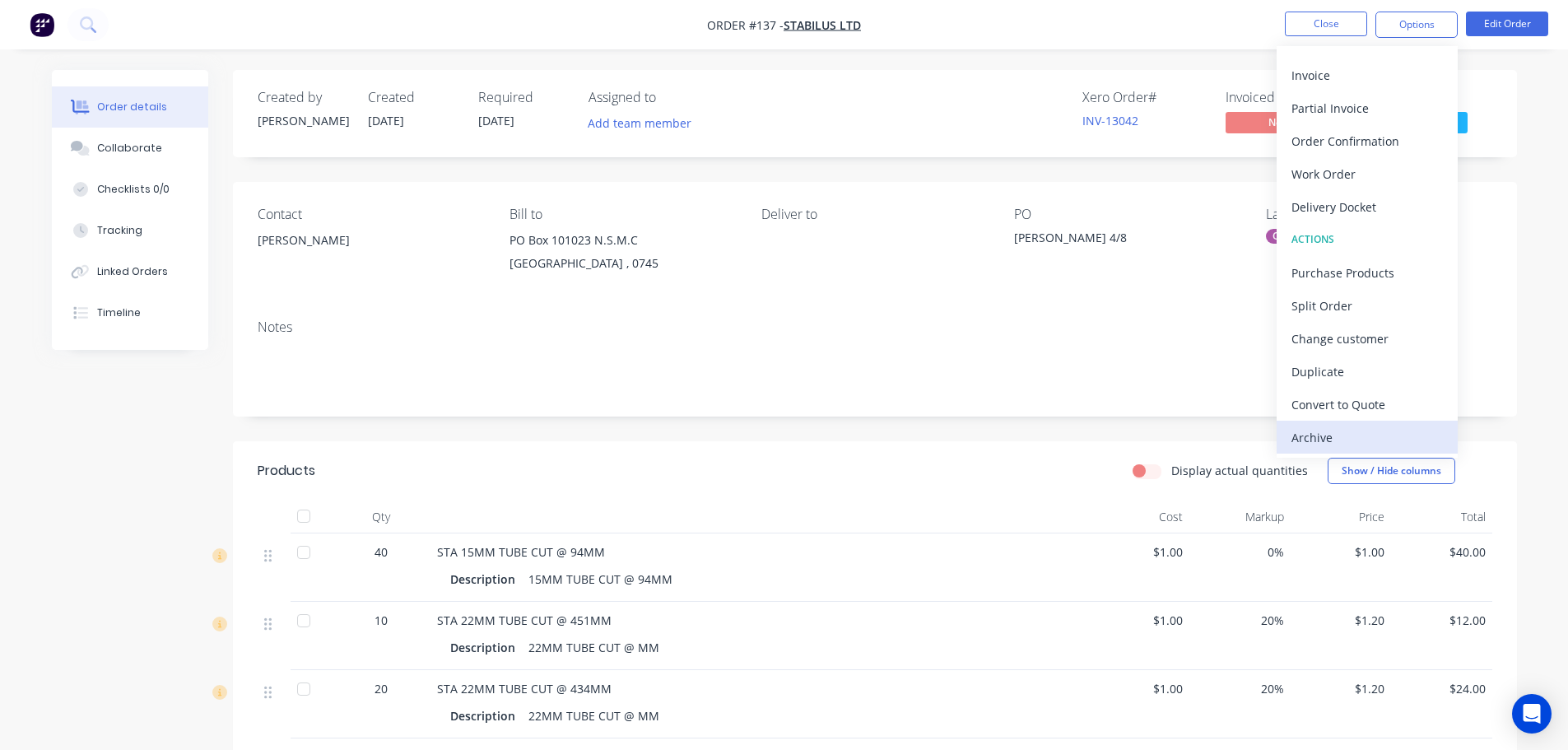
click at [1321, 435] on div "Archive" at bounding box center [1367, 438] width 152 height 24
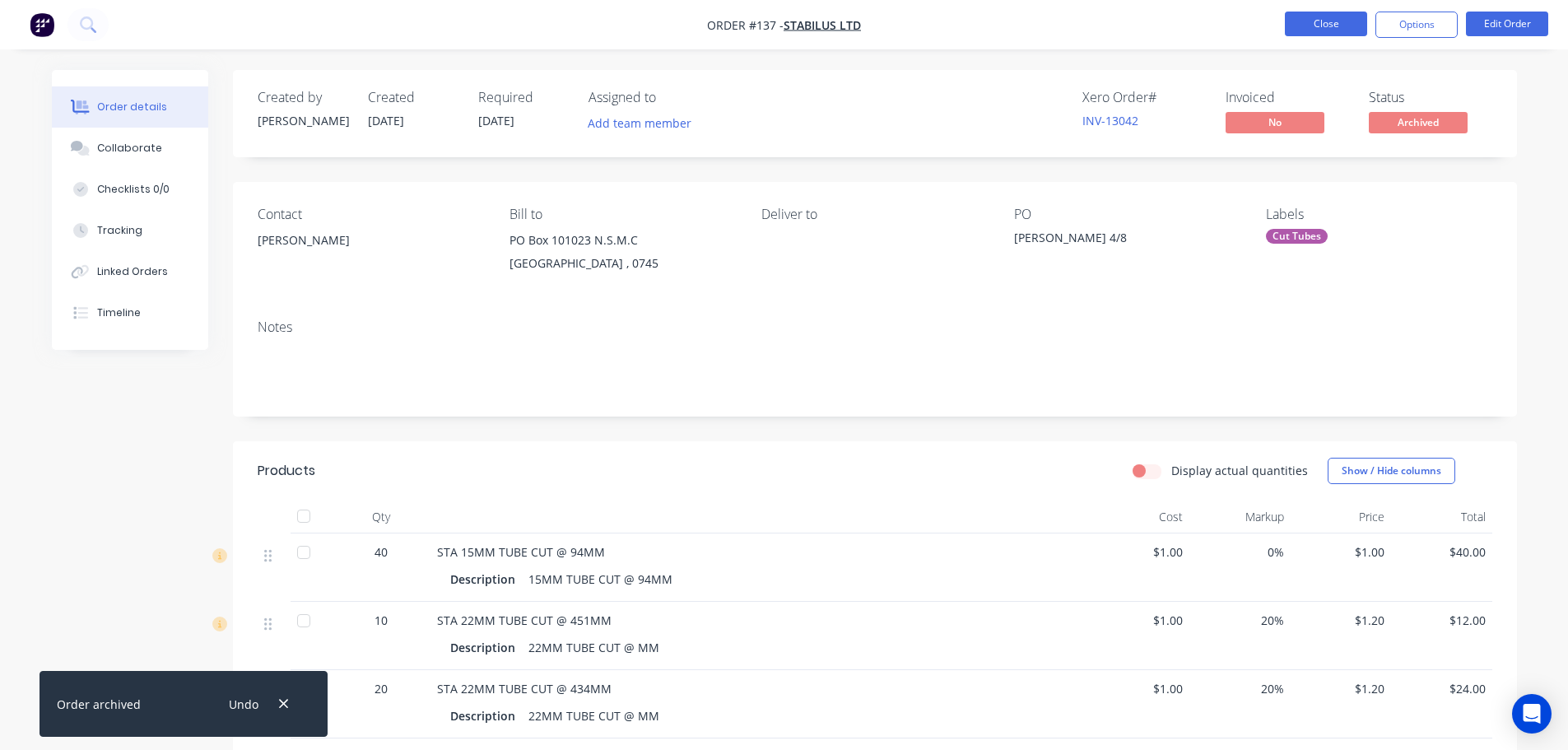
click at [1341, 23] on button "Close" at bounding box center [1325, 24] width 82 height 25
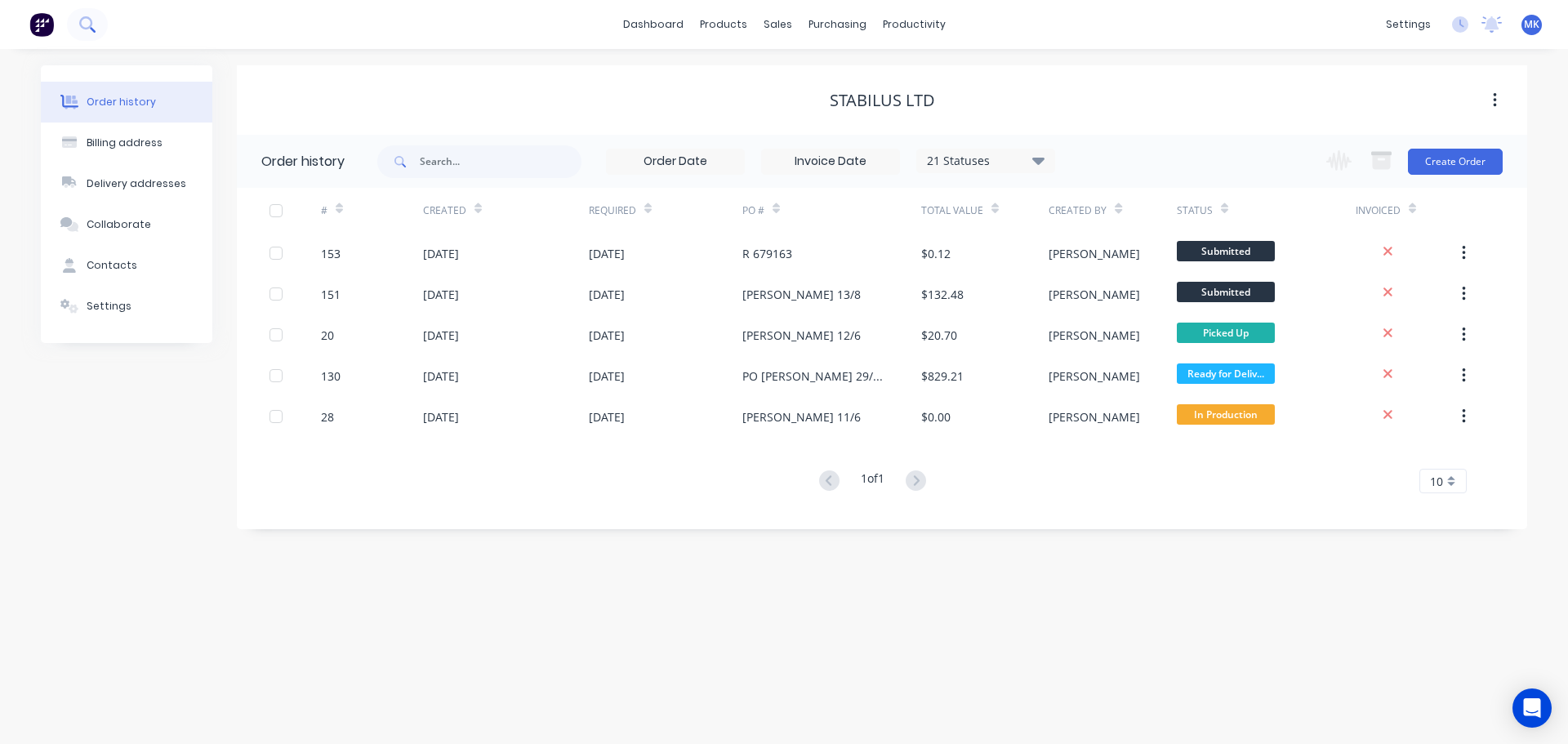
click at [85, 24] on icon at bounding box center [87, 25] width 16 height 16
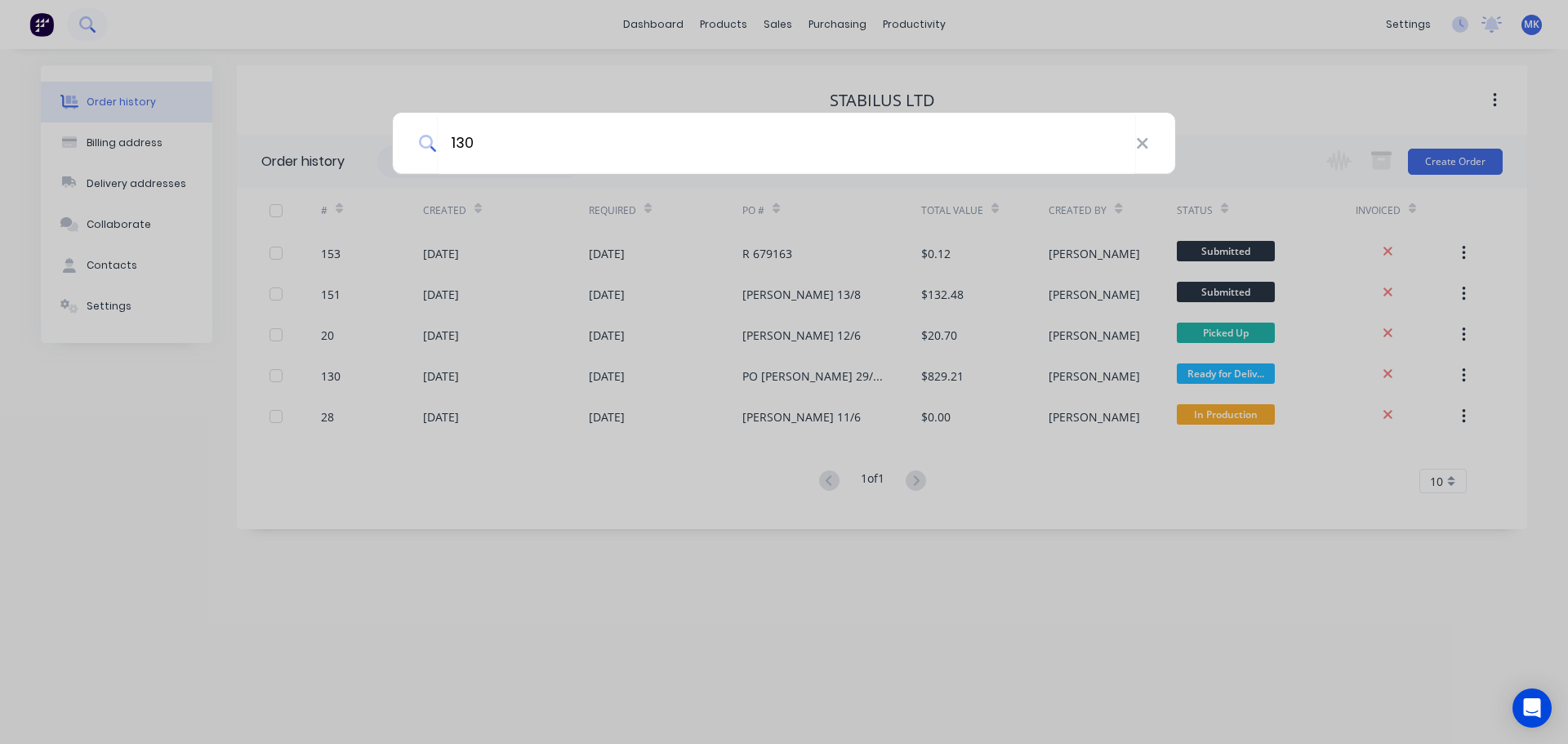
type input "130"
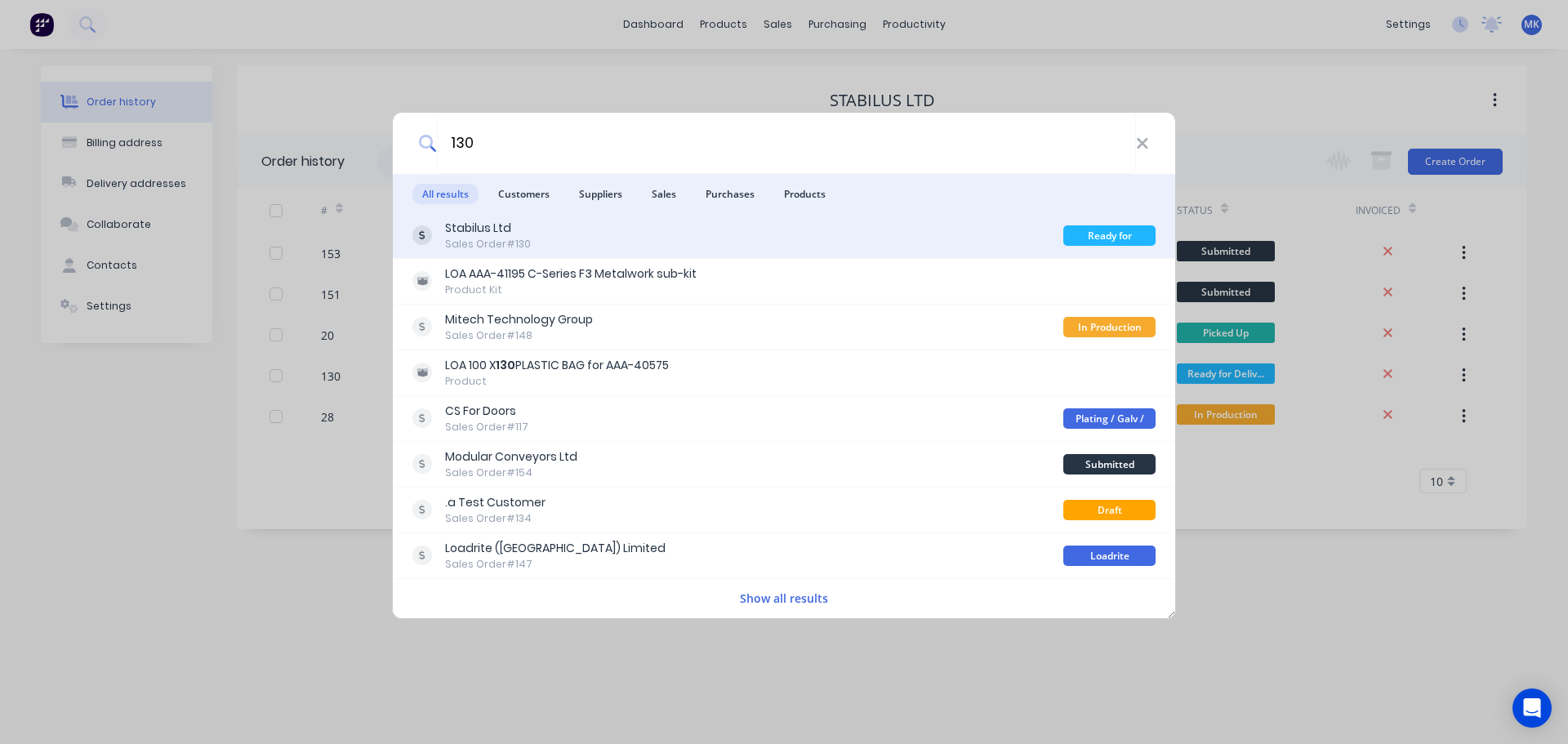
click at [491, 240] on div "Sales Order #130" at bounding box center [488, 244] width 86 height 15
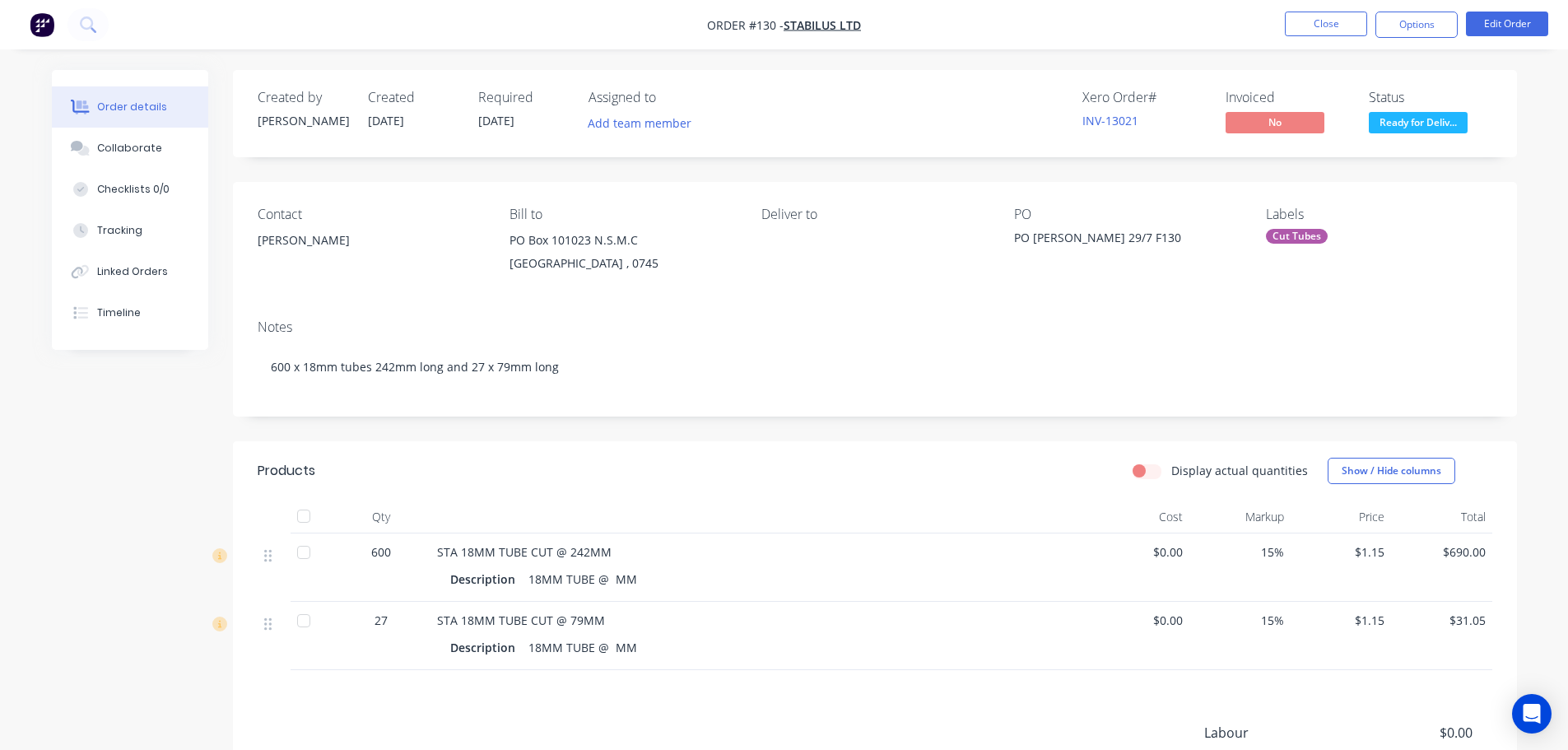
drag, startPoint x: 1422, startPoint y: 28, endPoint x: 1415, endPoint y: 40, distance: 13.9
click at [1420, 31] on button "Options" at bounding box center [1416, 25] width 82 height 27
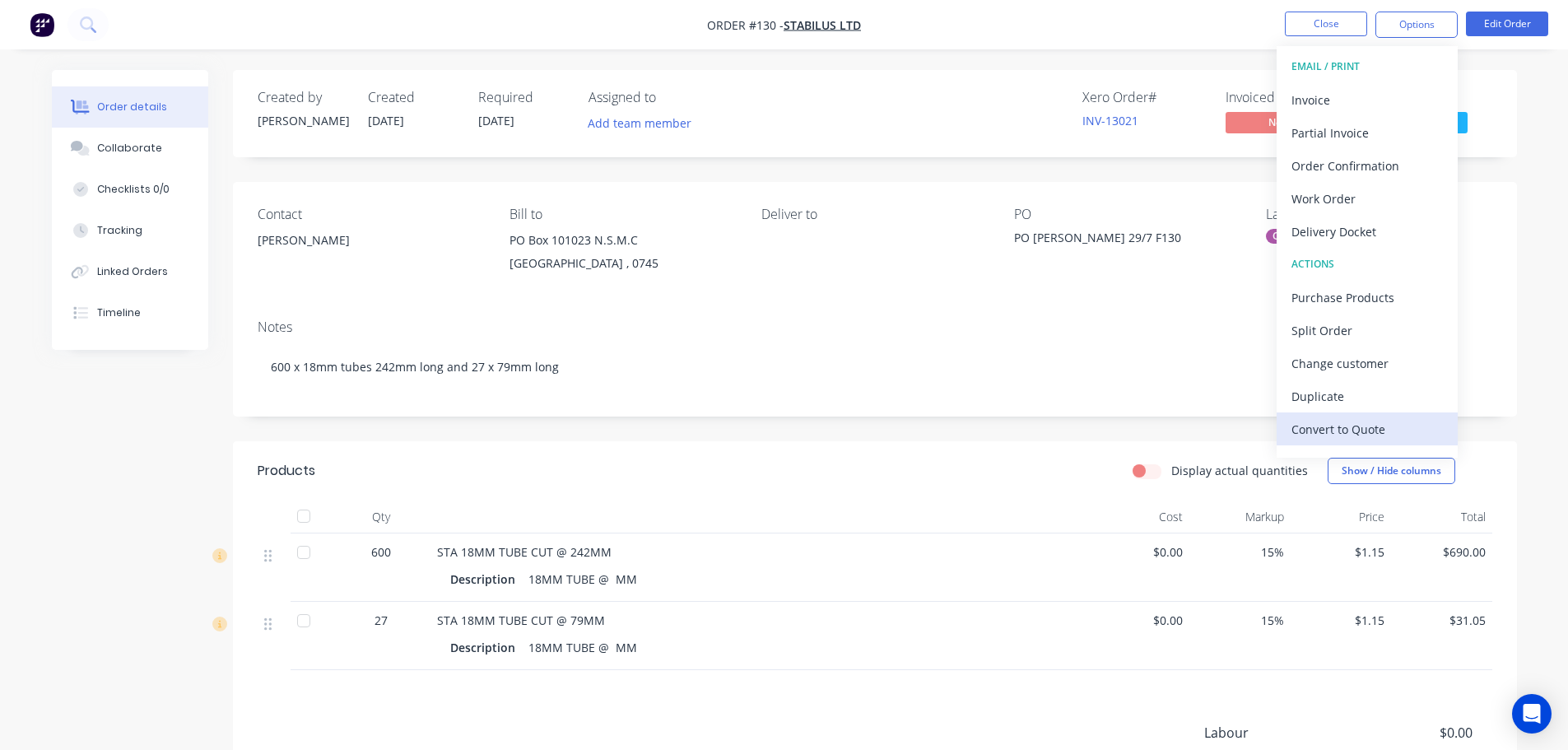
scroll to position [25, 0]
click at [1326, 434] on div "Archive" at bounding box center [1367, 438] width 152 height 24
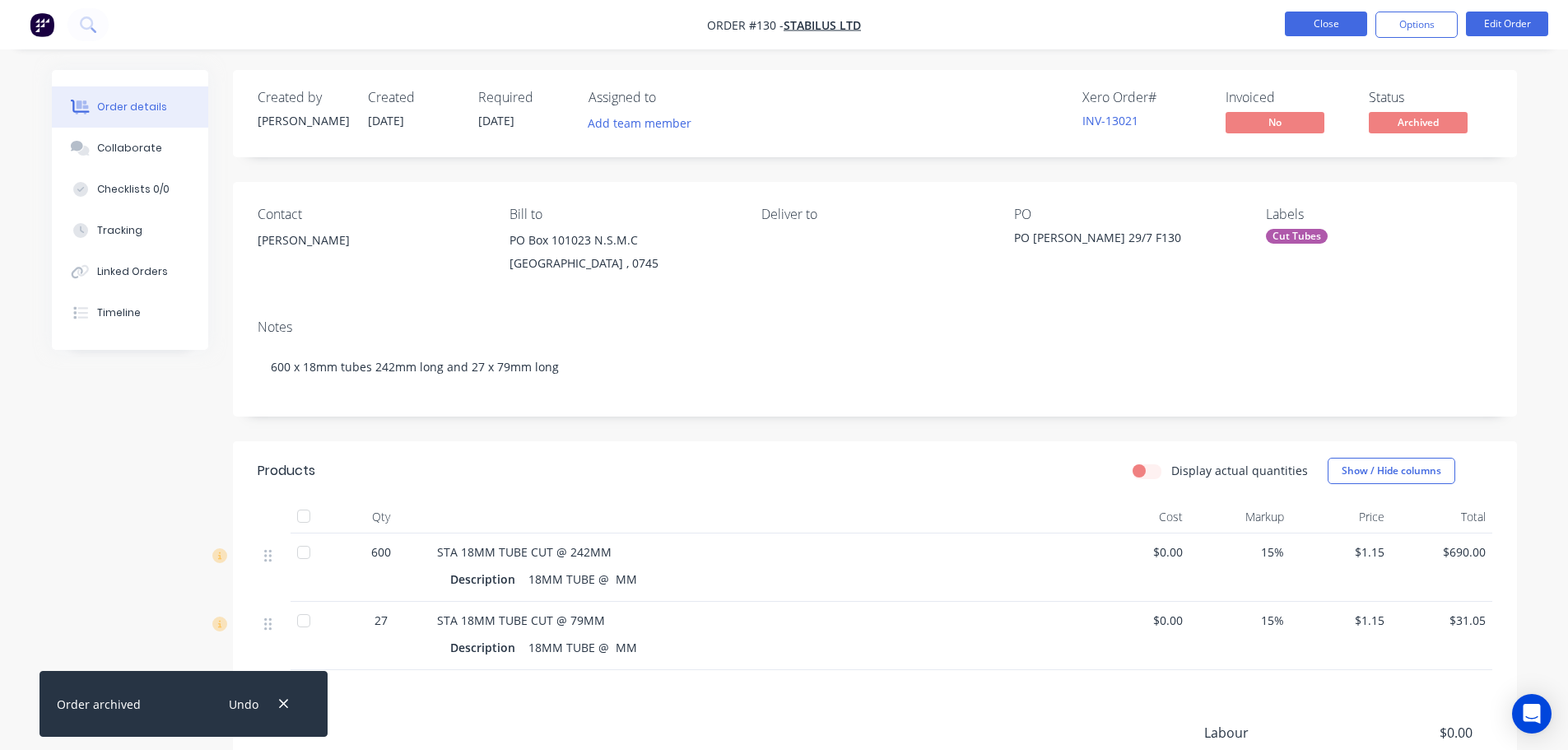
click at [1321, 29] on button "Close" at bounding box center [1325, 24] width 82 height 25
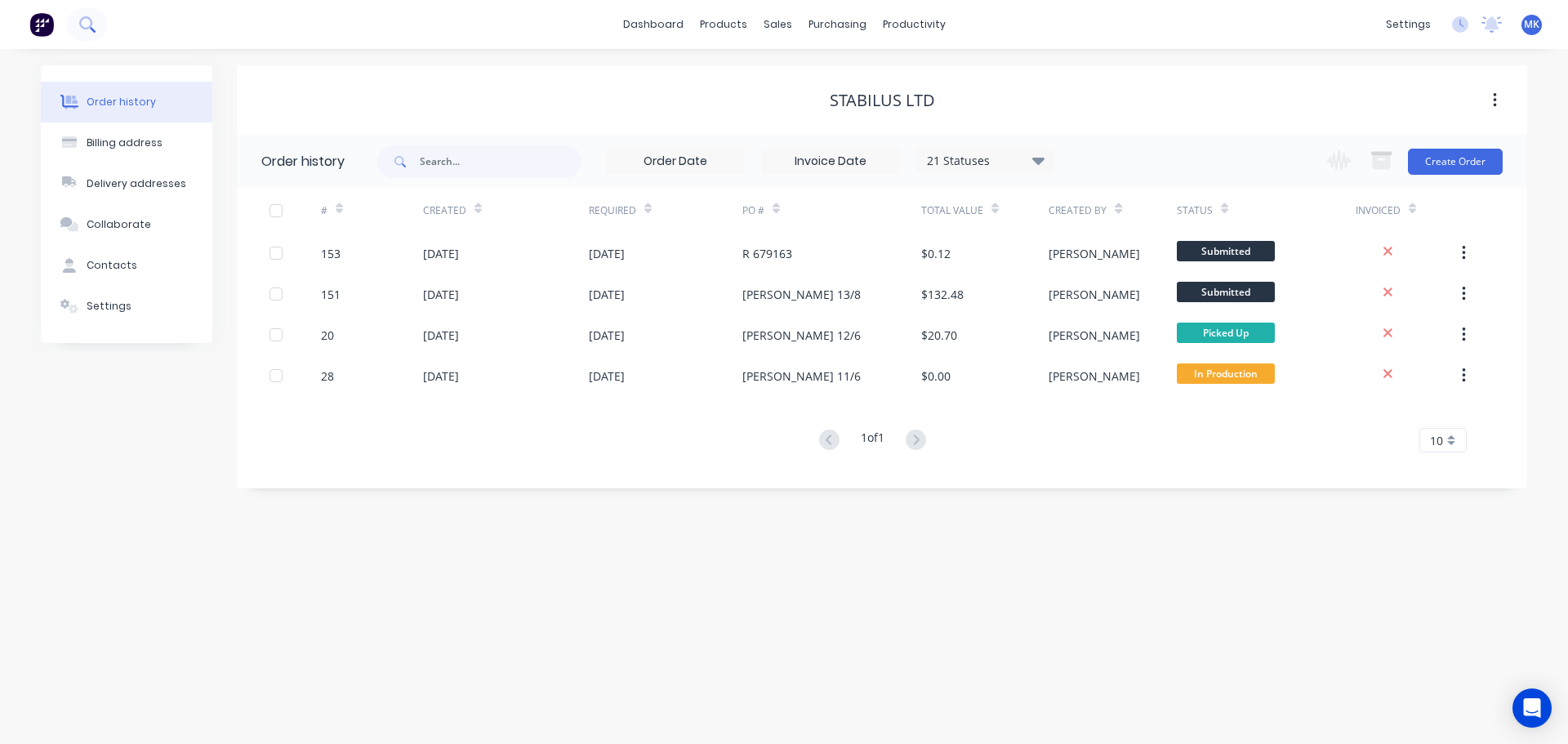
drag, startPoint x: 109, startPoint y: 33, endPoint x: 103, endPoint y: 27, distance: 8.5
click at [107, 31] on div "dashboard products sales purchasing productivity dashboard products Product Cat…" at bounding box center [784, 25] width 1568 height 49
click at [87, 23] on icon at bounding box center [87, 25] width 16 height 16
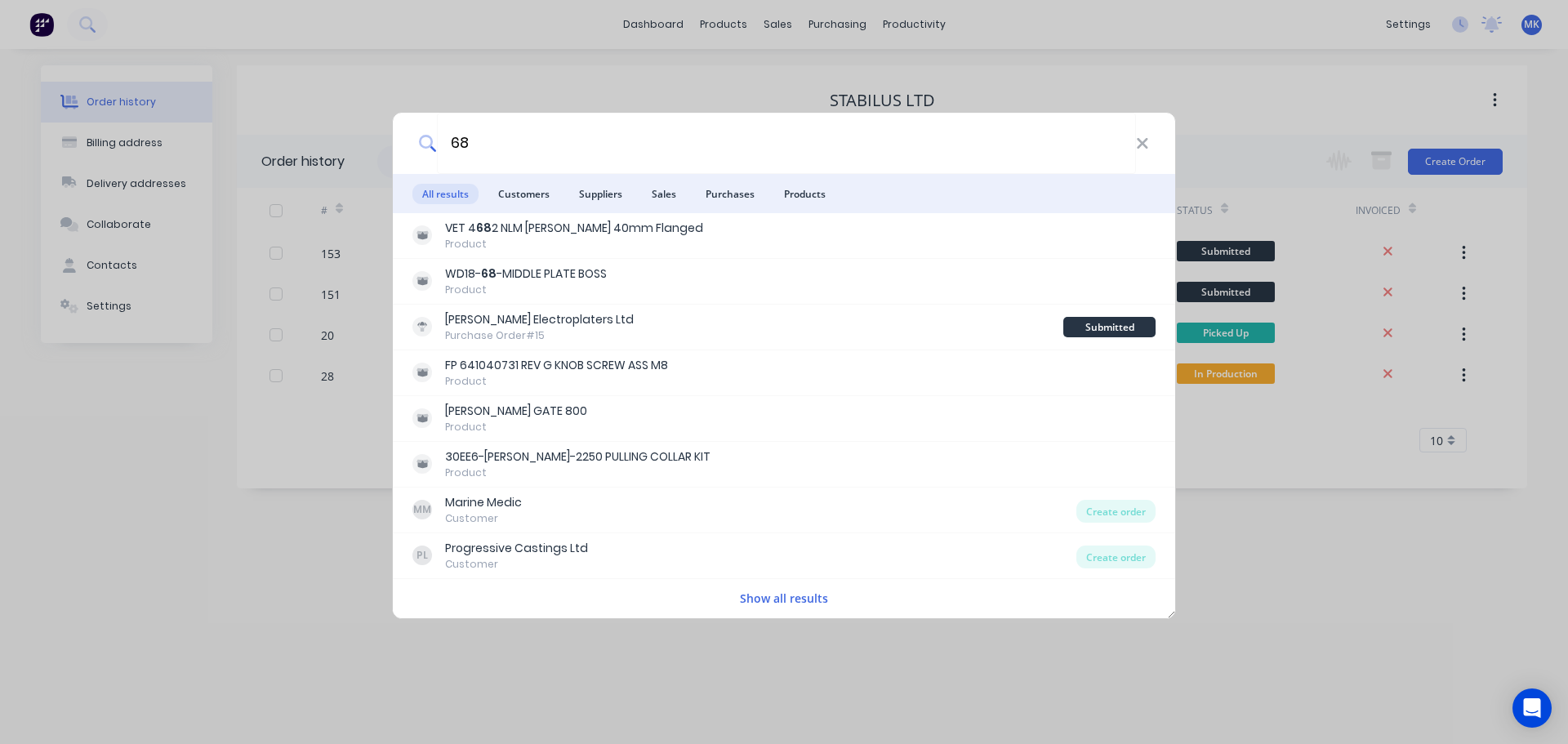
type input "68"
click at [349, 577] on div "68 All results Customers Suppliers Sales Purchases Products VET 4 68 2 NLM [PER…" at bounding box center [784, 372] width 1568 height 744
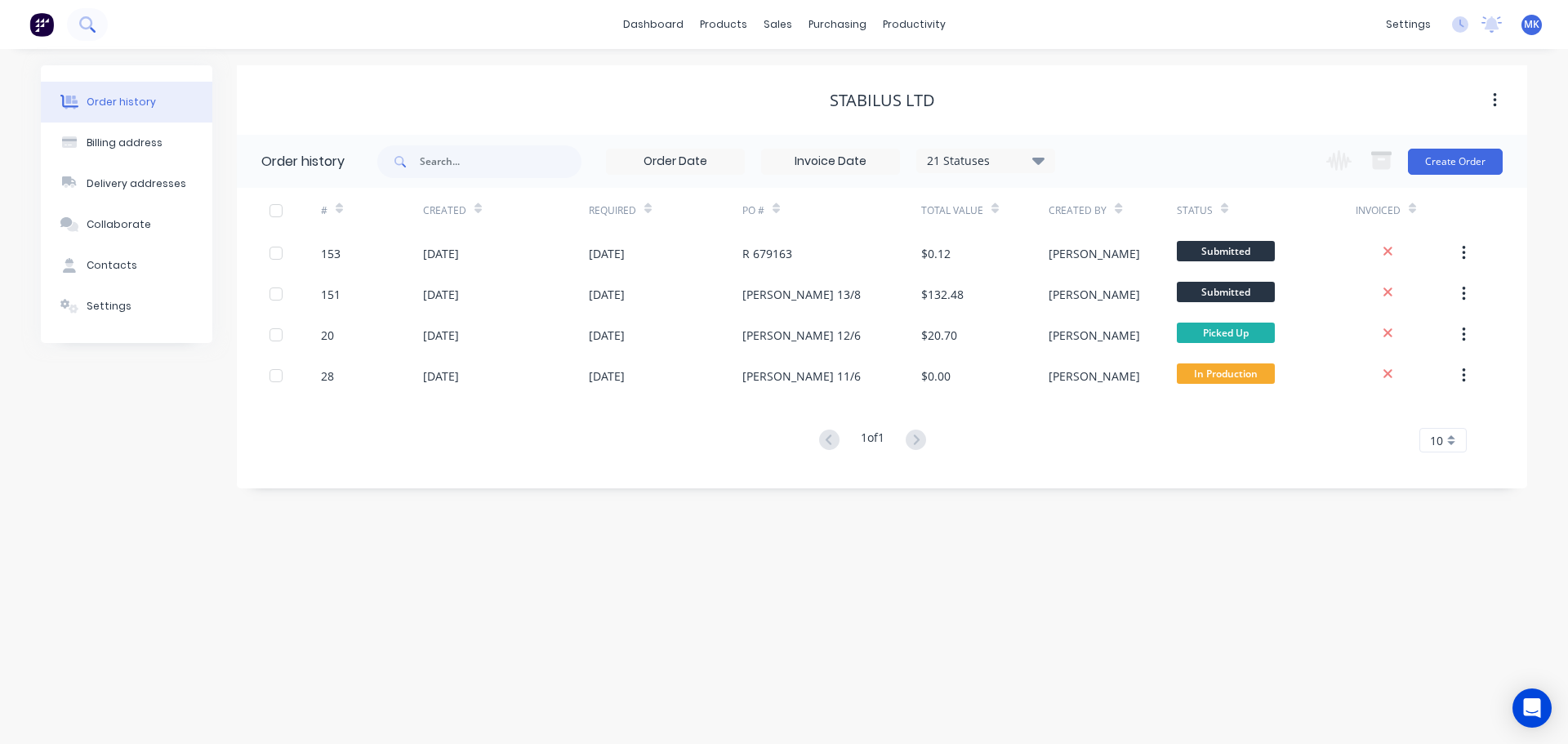
click at [85, 29] on icon at bounding box center [86, 23] width 13 height 13
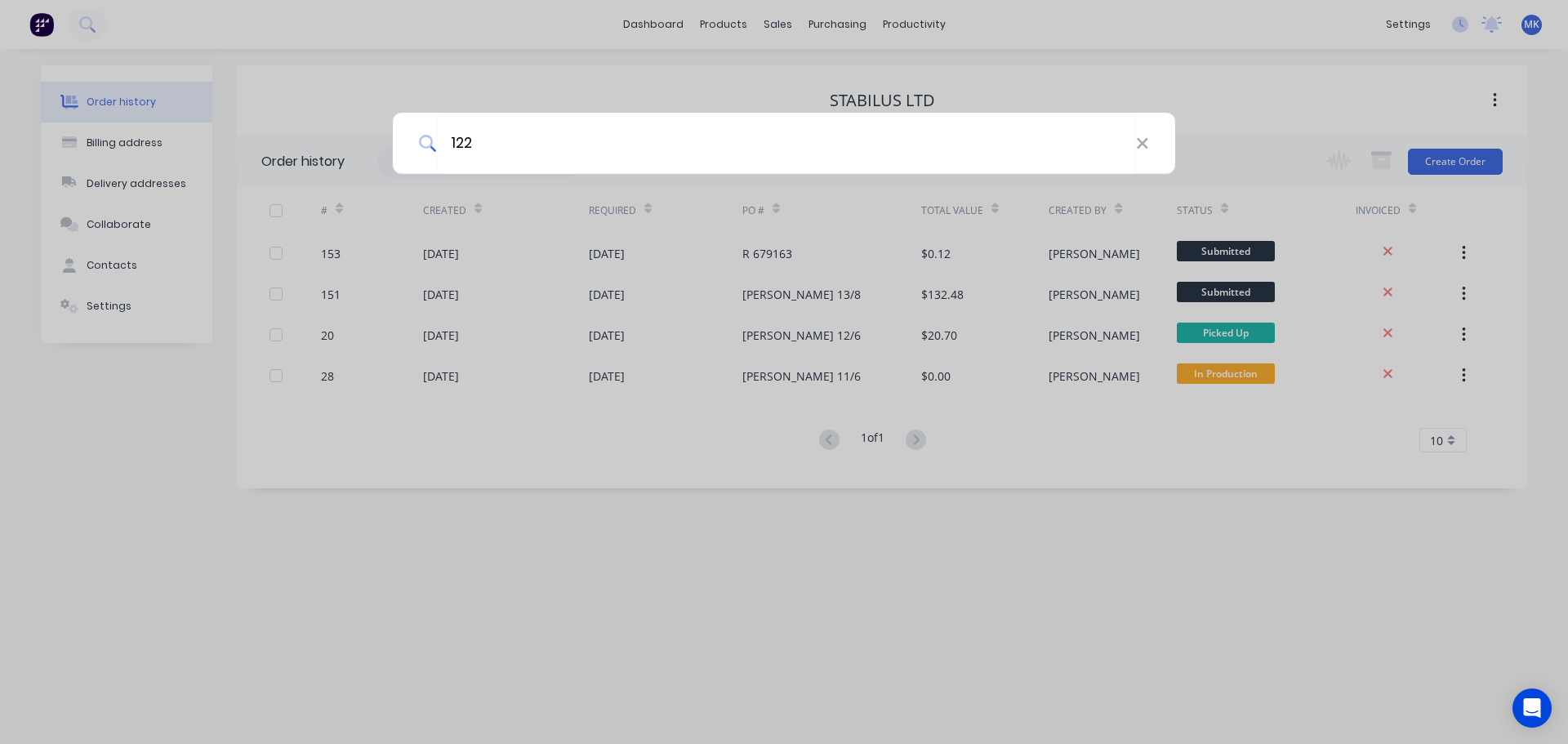
type input "122"
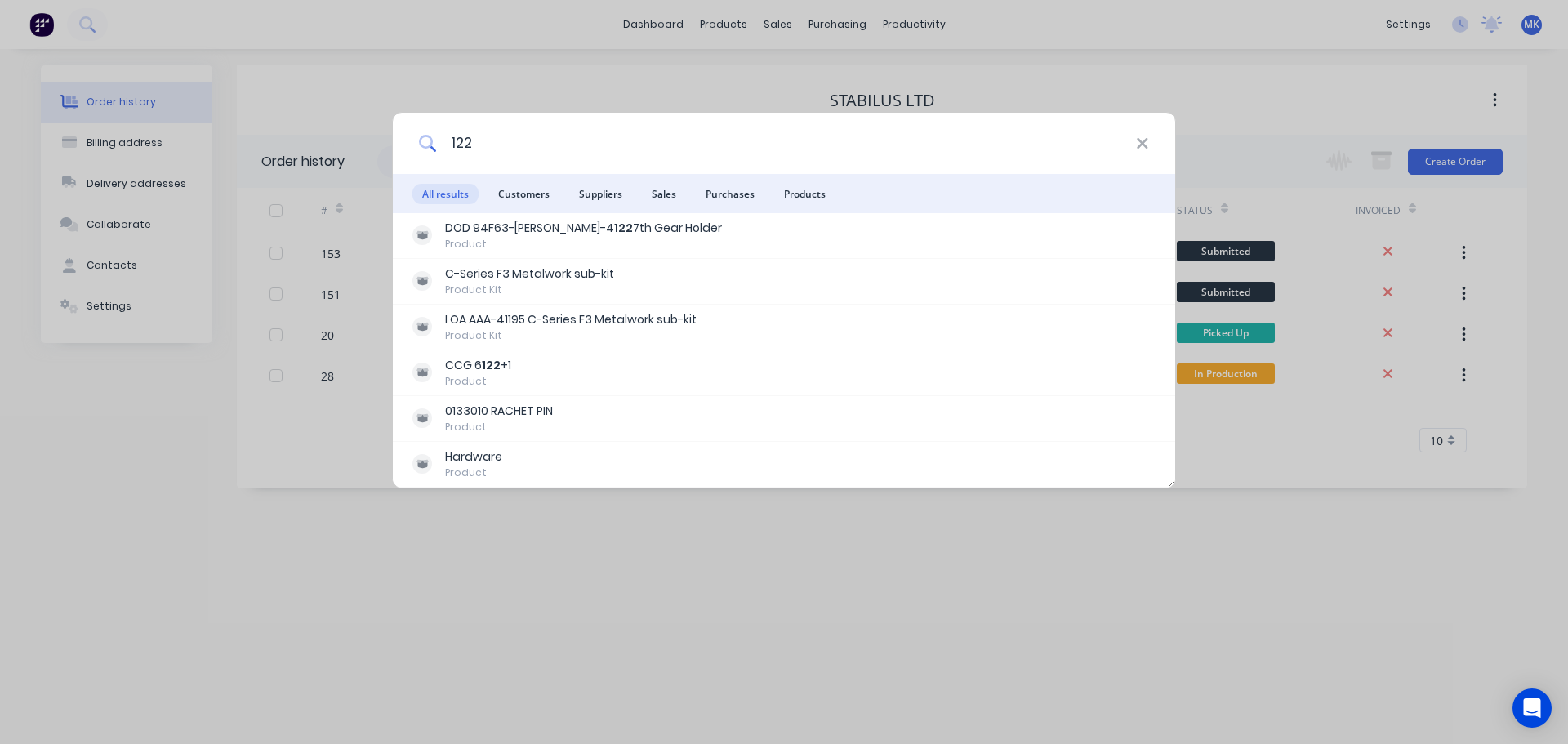
click at [486, 141] on input "122" at bounding box center [786, 143] width 699 height 61
click at [1145, 140] on icon at bounding box center [1142, 143] width 11 height 11
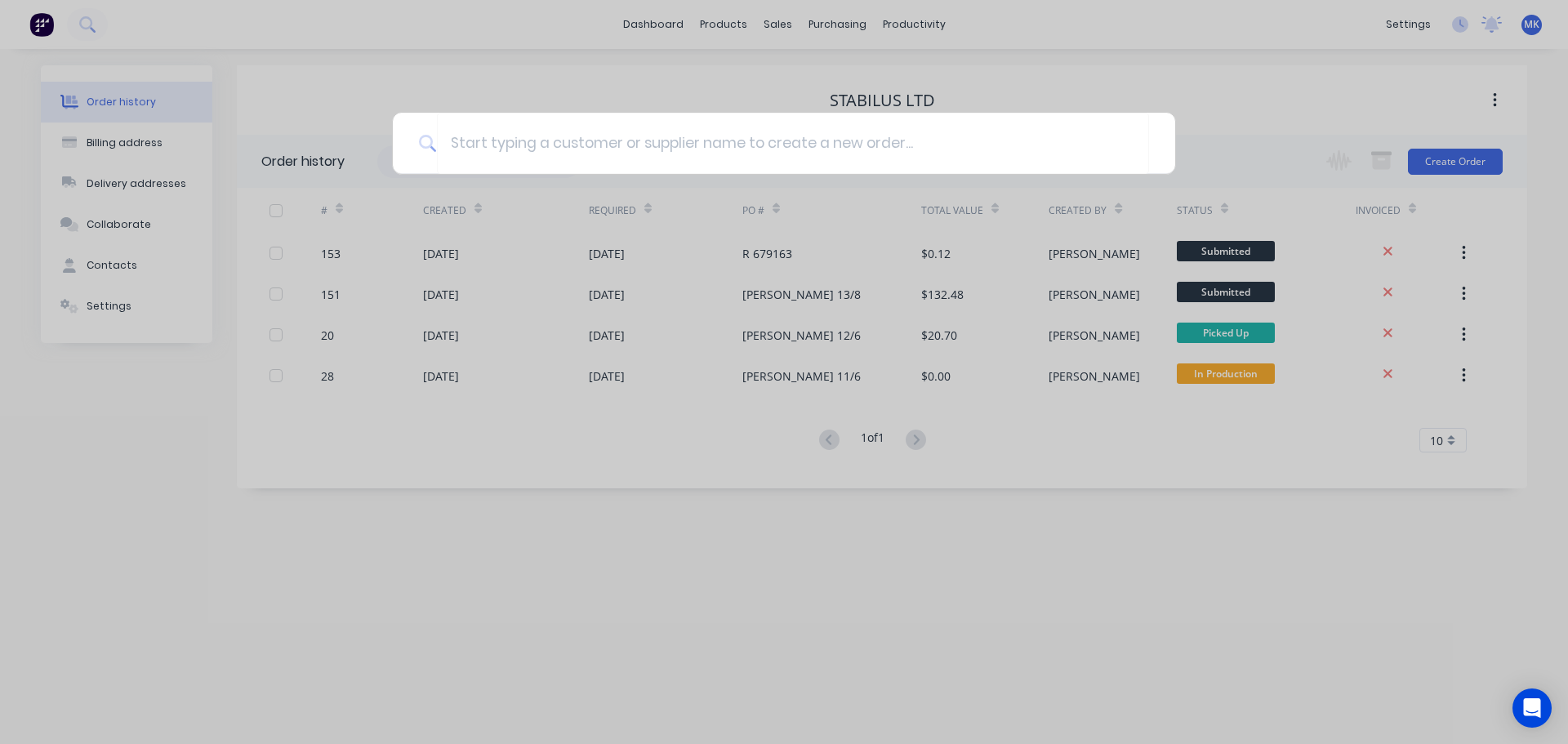
click at [85, 22] on div at bounding box center [784, 372] width 1568 height 744
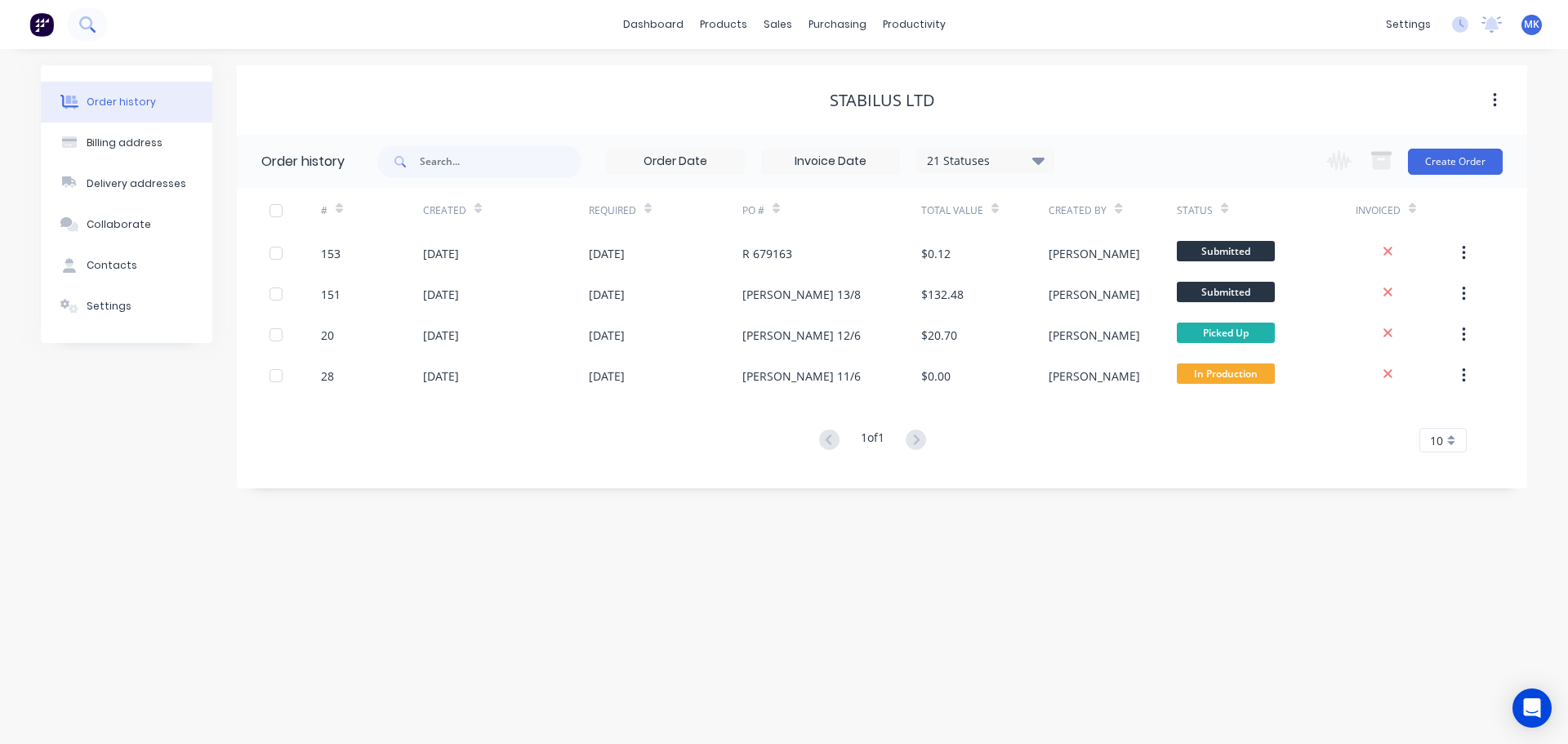
click at [83, 26] on icon at bounding box center [87, 25] width 16 height 16
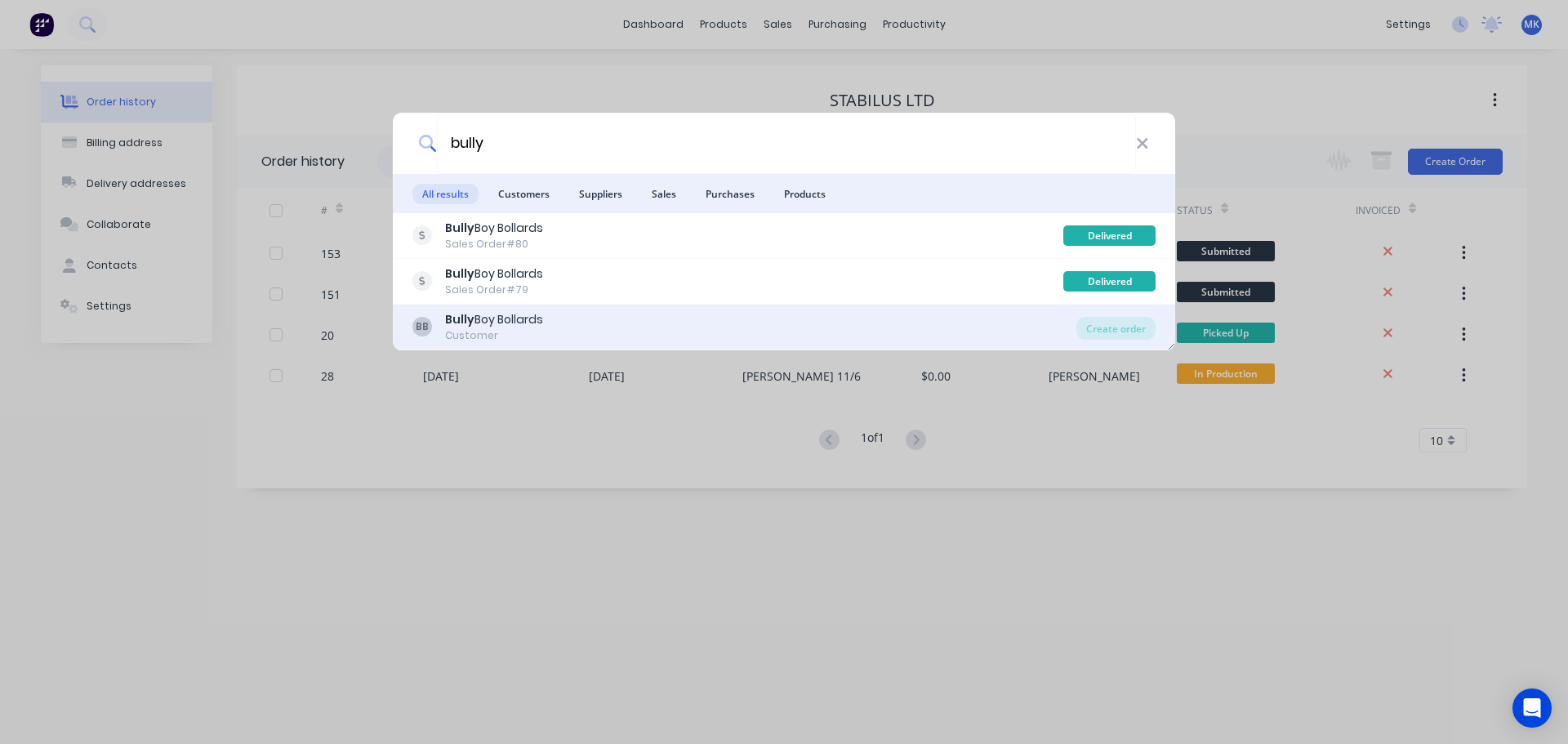
type input "bully"
click at [472, 324] on b "Bully" at bounding box center [460, 319] width 29 height 17
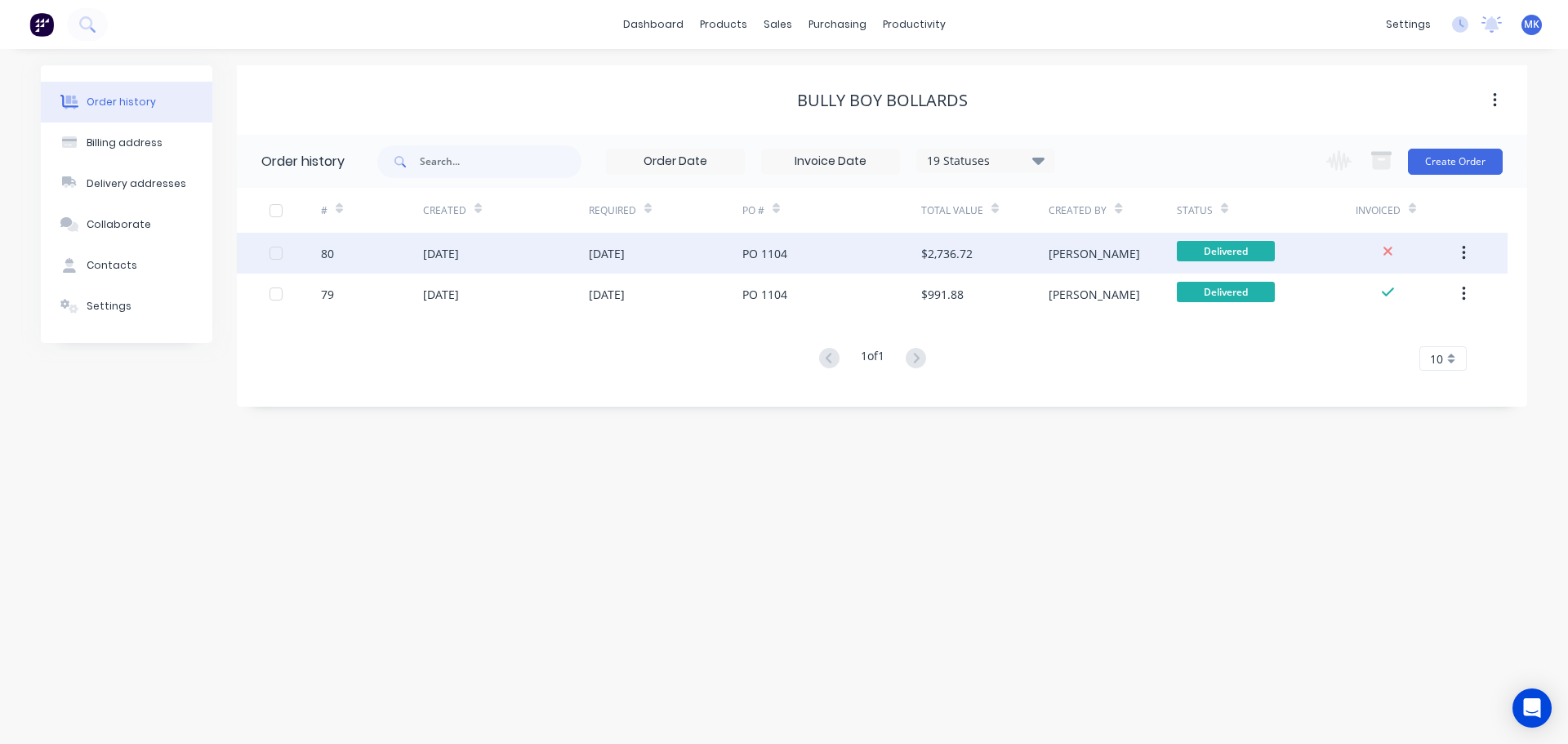
click at [622, 253] on div "[DATE]" at bounding box center [607, 253] width 36 height 17
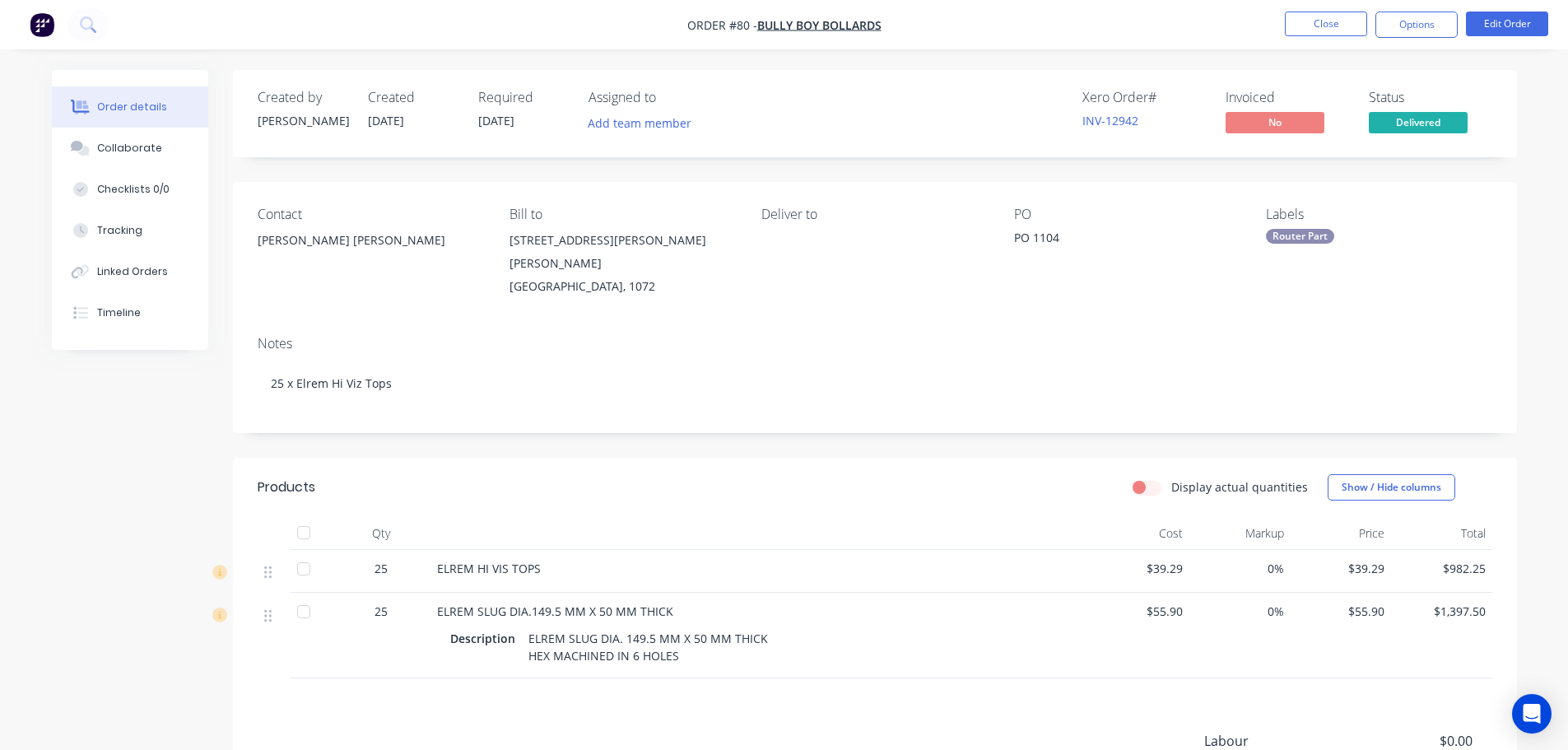
drag, startPoint x: 1420, startPoint y: 22, endPoint x: 1417, endPoint y: 43, distance: 21.2
click at [1420, 23] on button "Options" at bounding box center [1416, 25] width 82 height 27
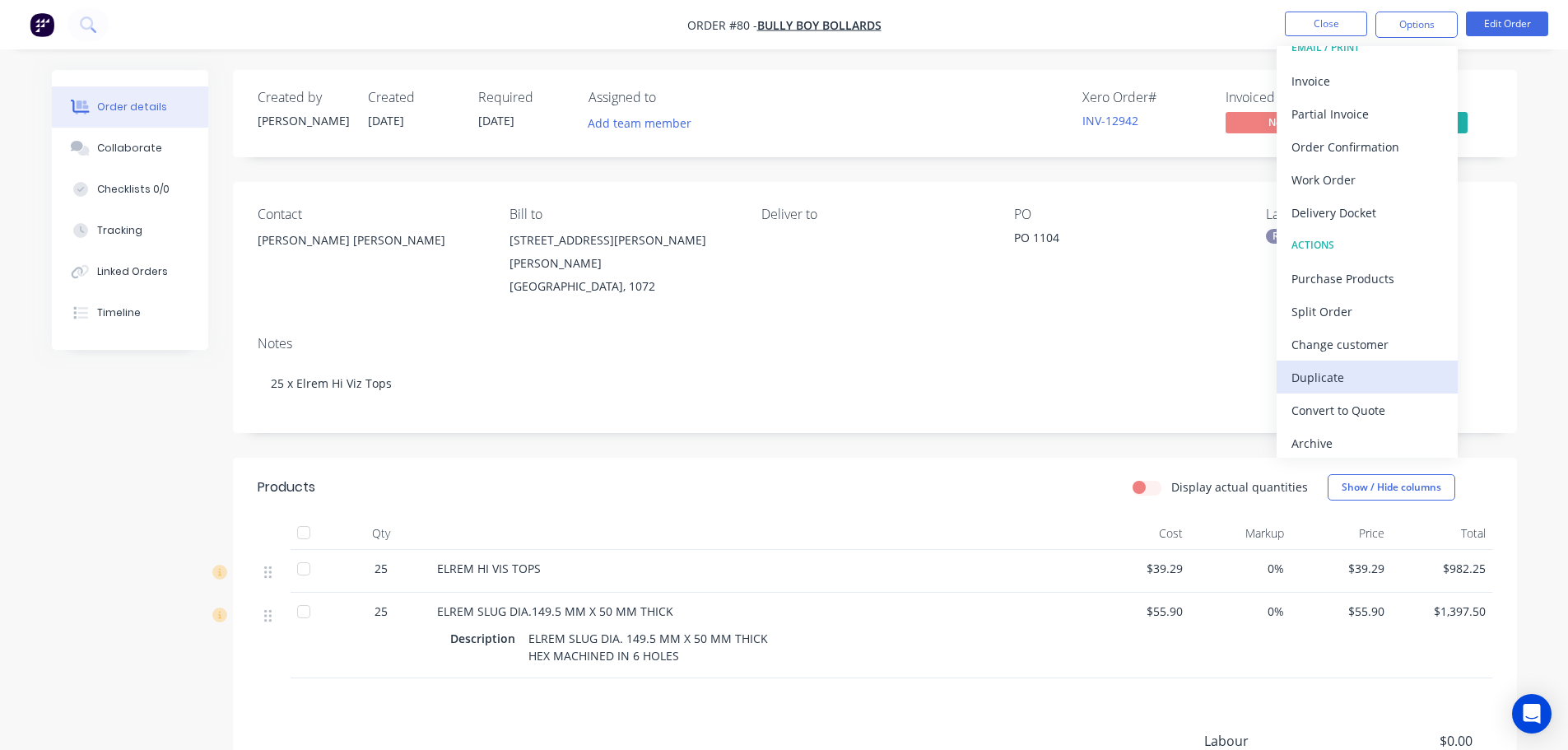
scroll to position [25, 0]
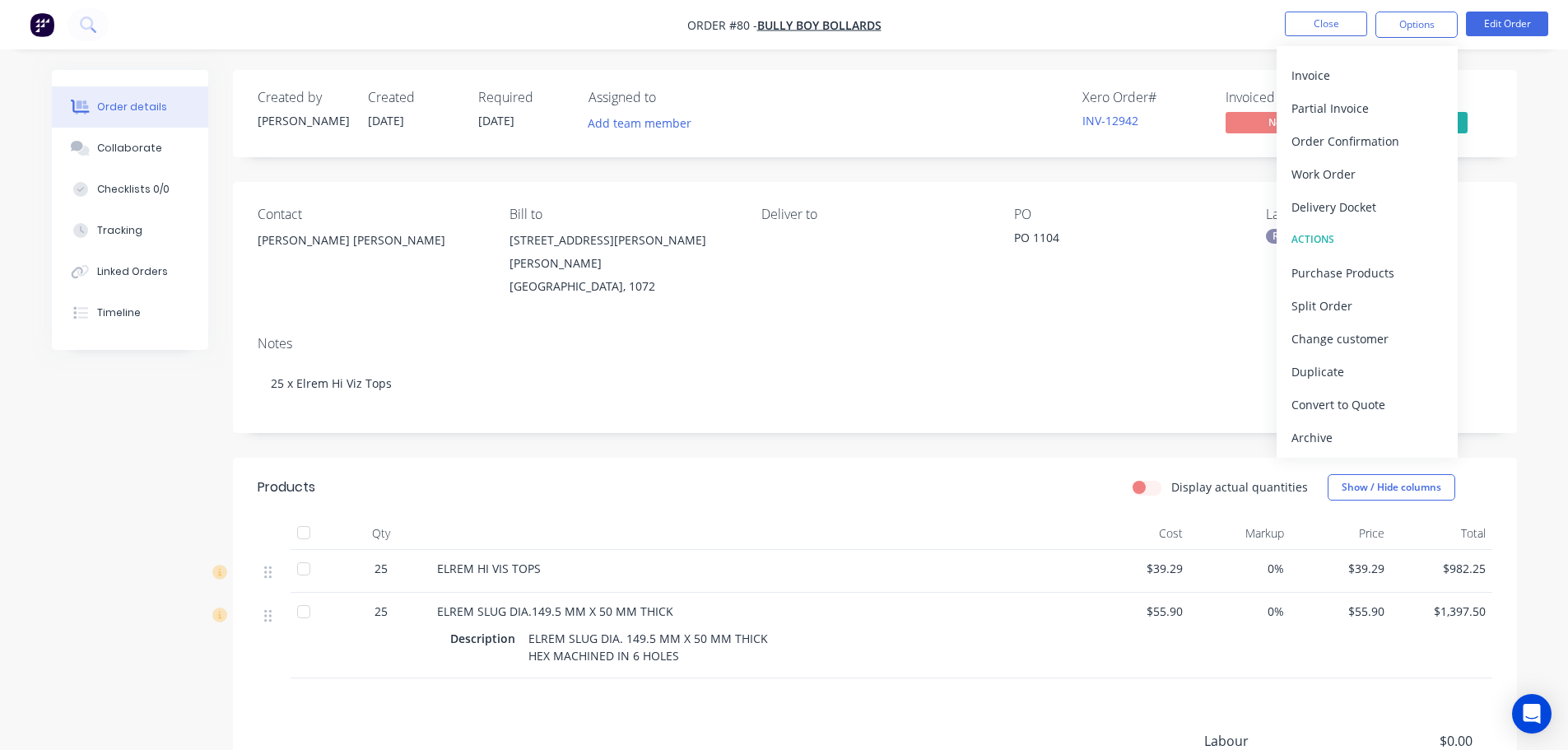
click at [1317, 449] on div "Archive" at bounding box center [1367, 438] width 152 height 24
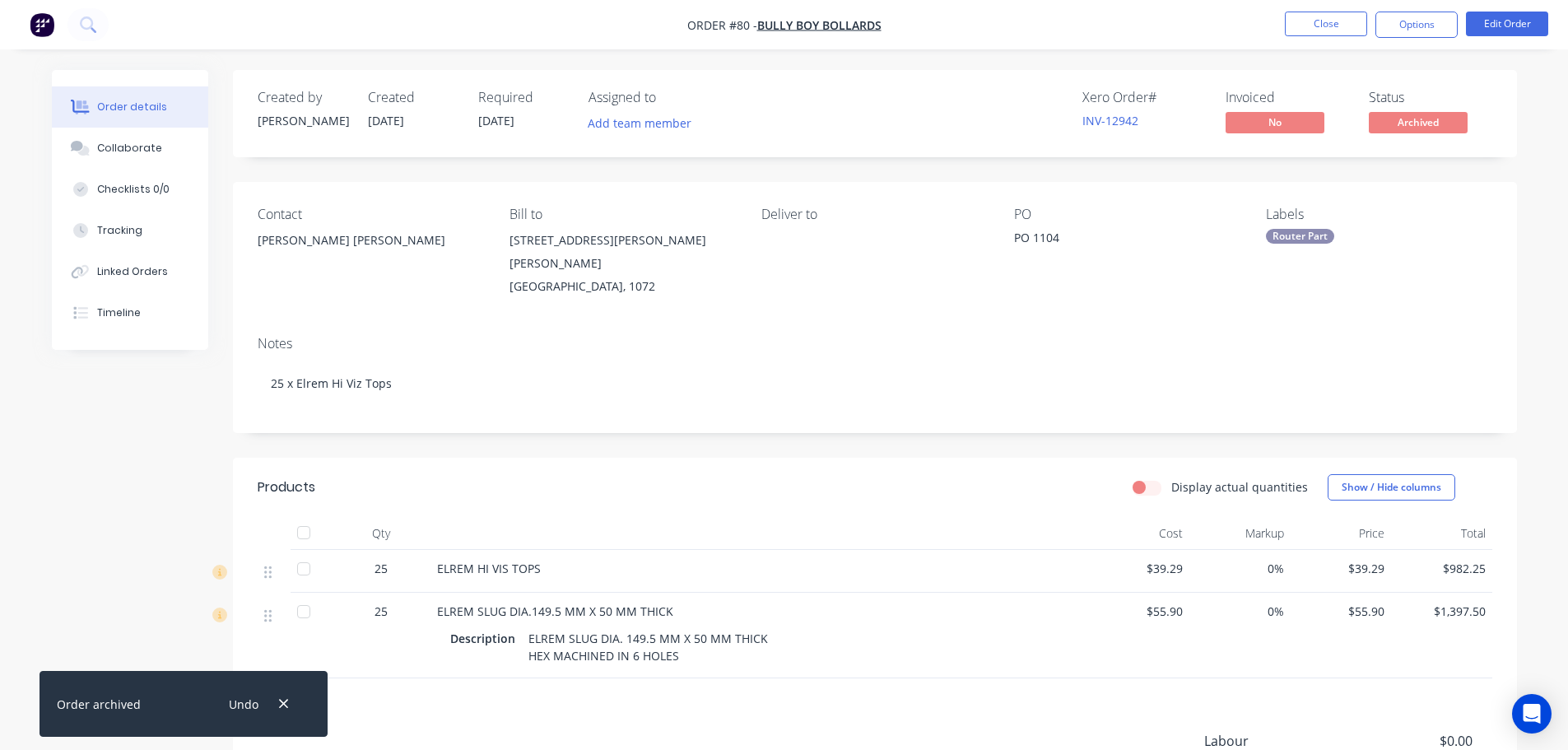
click at [1331, 9] on nav "Order #80 - Bully Boy Bollards Close Options Edit Order" at bounding box center [784, 25] width 1568 height 50
click at [1326, 29] on button "Close" at bounding box center [1325, 24] width 82 height 25
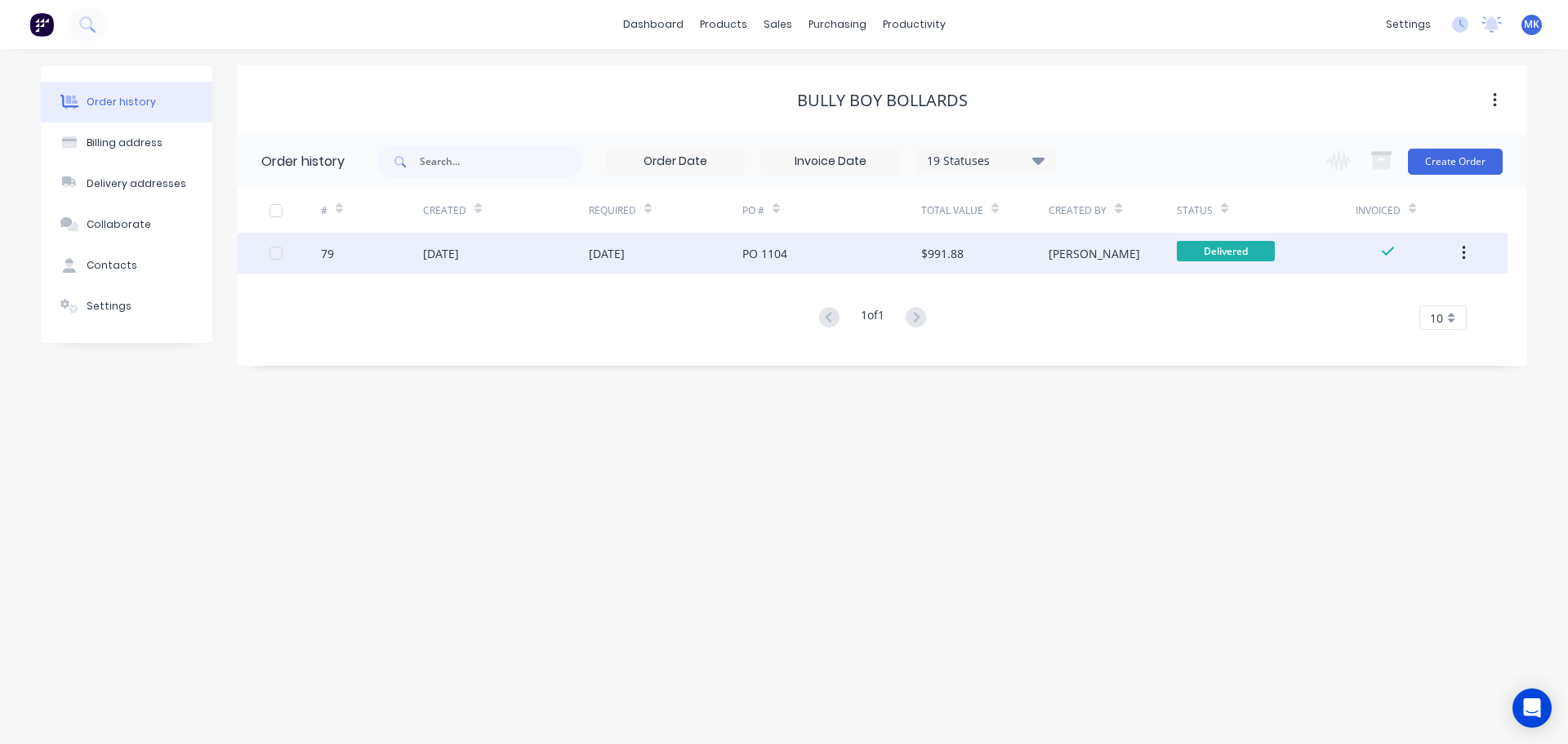
click at [459, 258] on div "[DATE]" at bounding box center [440, 253] width 36 height 17
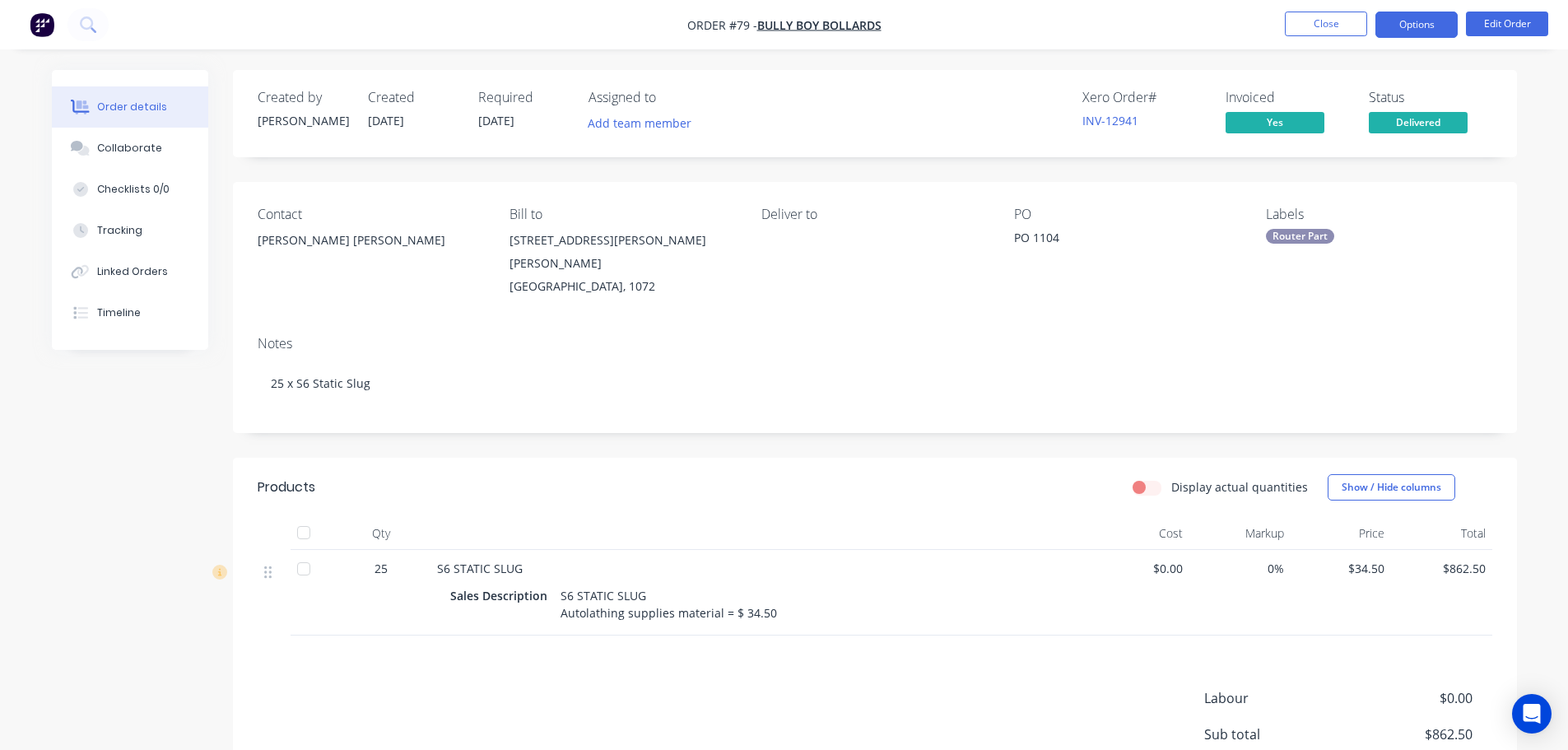
click at [1419, 21] on button "Options" at bounding box center [1416, 25] width 82 height 27
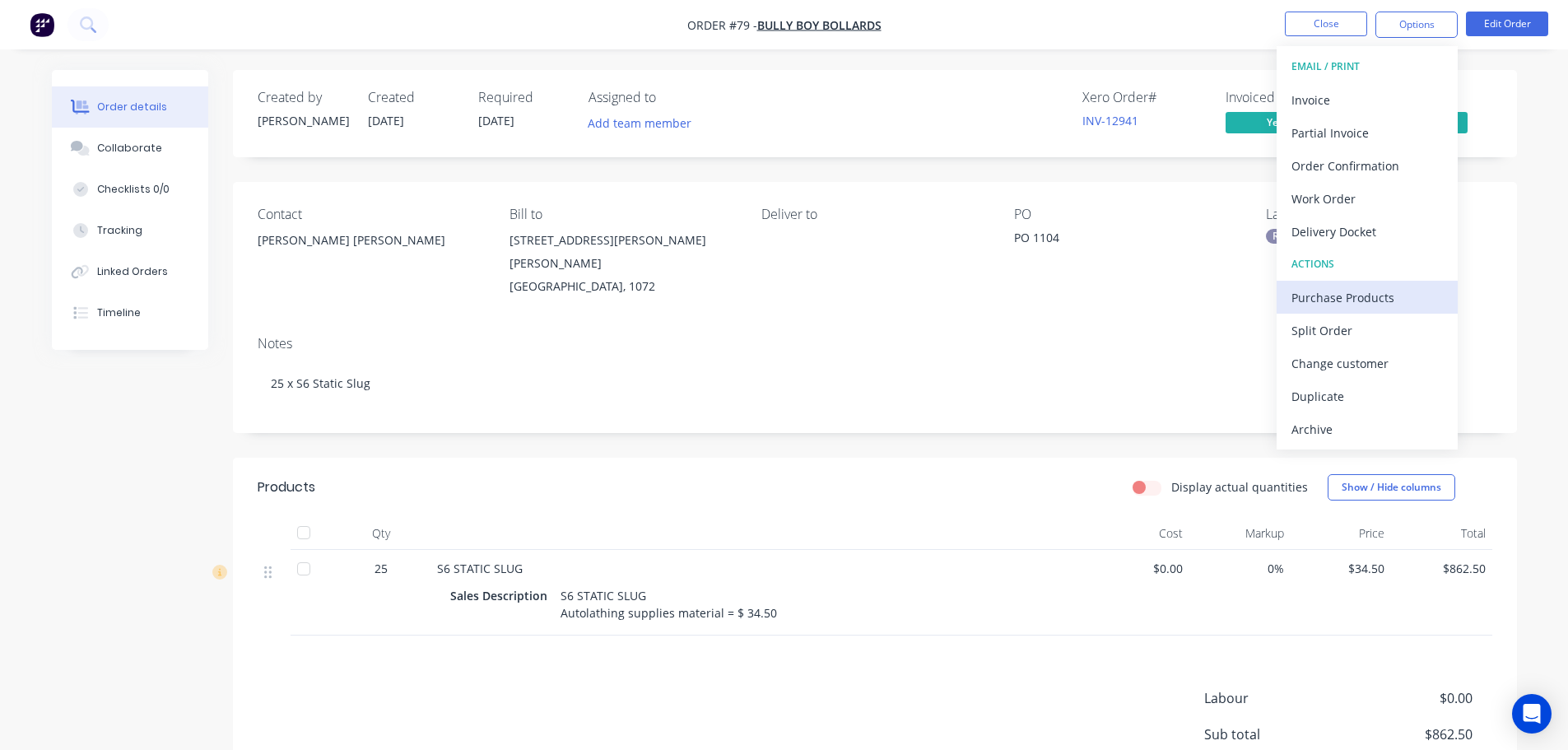
scroll to position [162, 0]
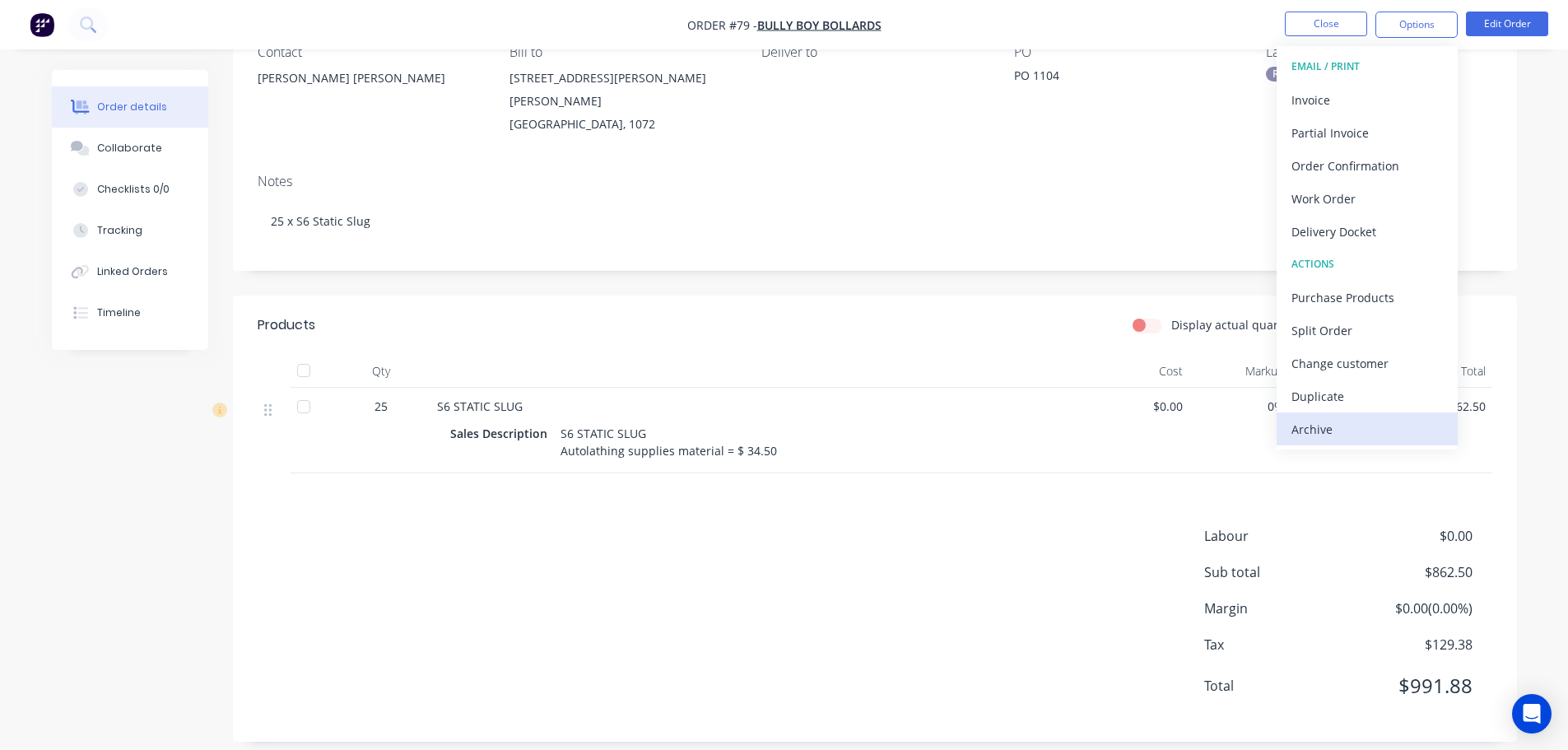
click at [1307, 426] on div "Archive" at bounding box center [1367, 429] width 152 height 24
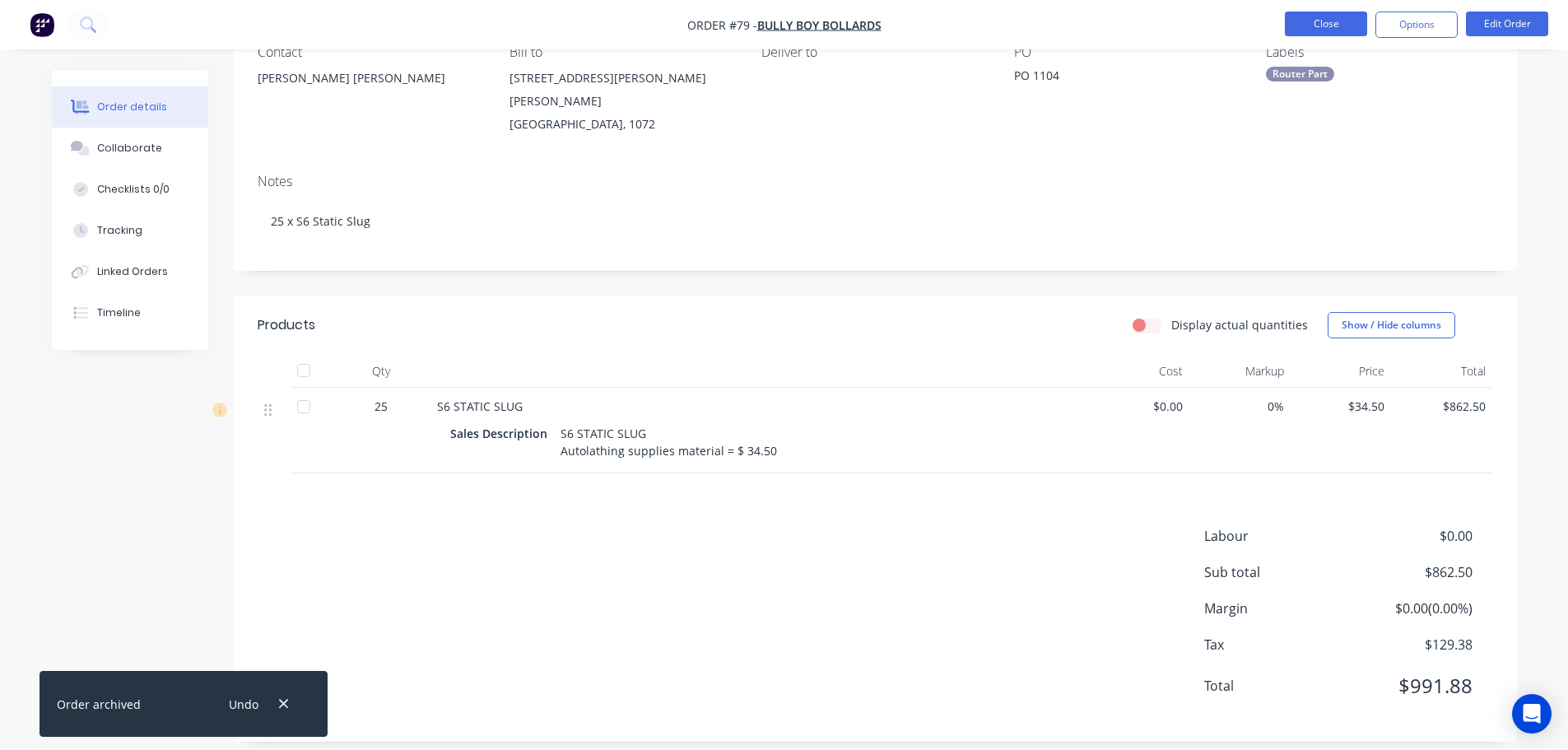
click at [1328, 24] on button "Close" at bounding box center [1325, 24] width 82 height 25
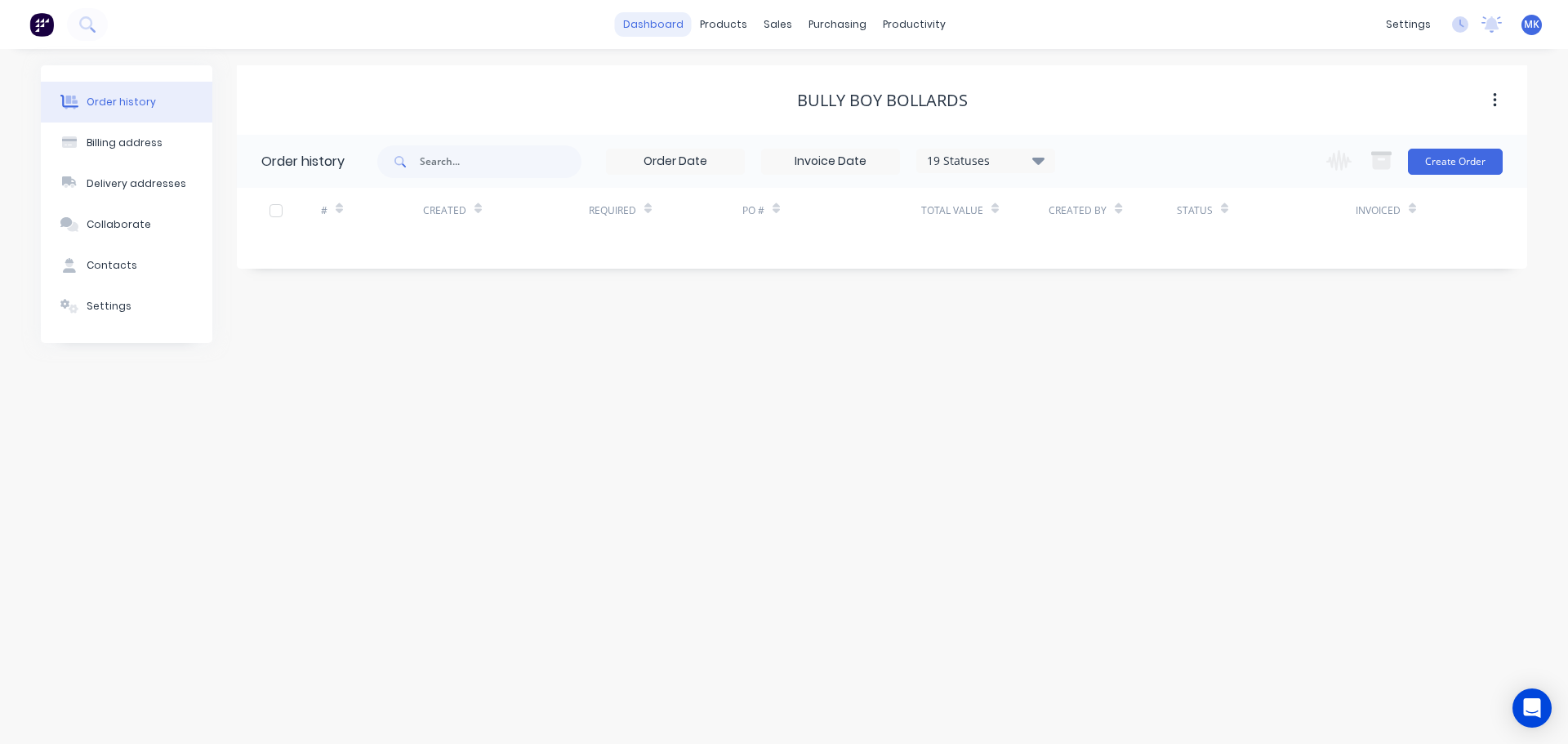
click at [658, 22] on link "dashboard" at bounding box center [654, 24] width 77 height 25
